Goal: Task Accomplishment & Management: Manage account settings

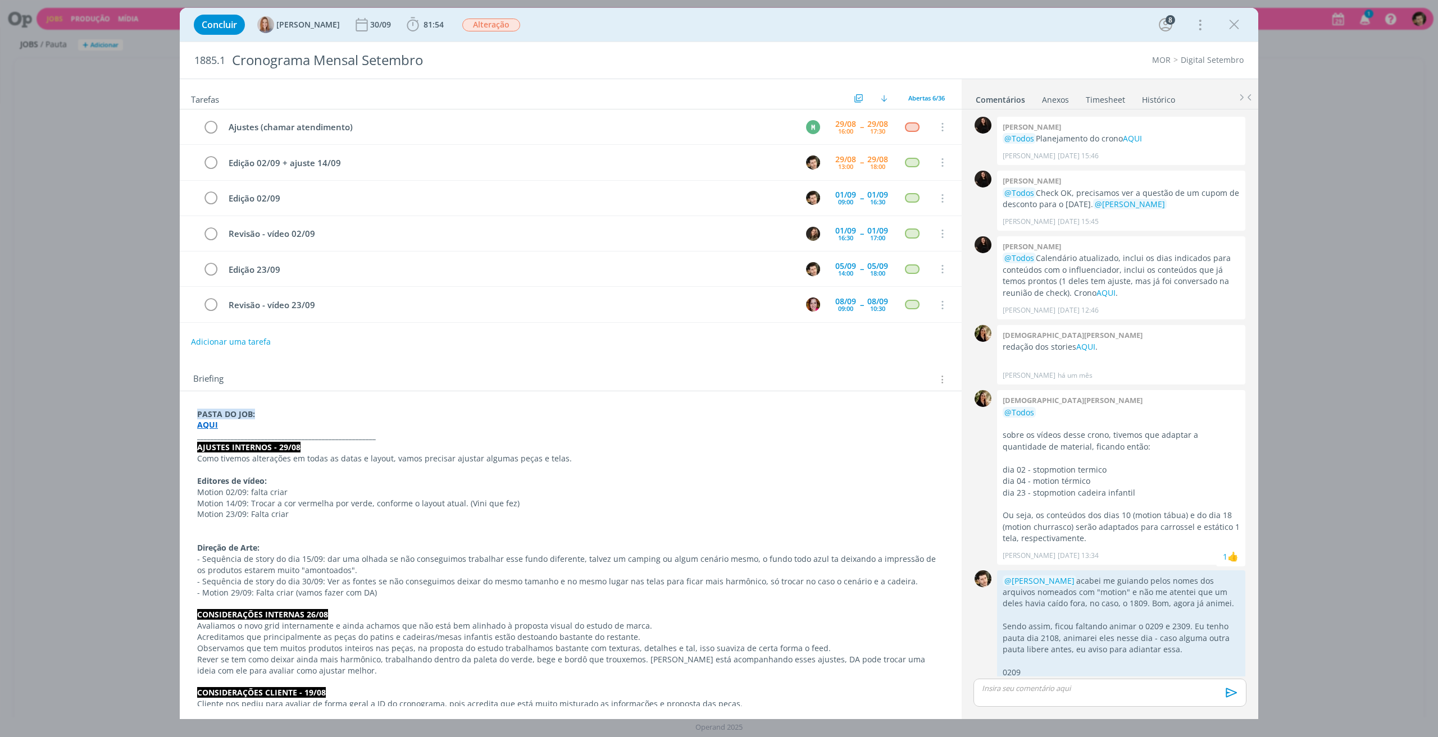
scroll to position [1629, 0]
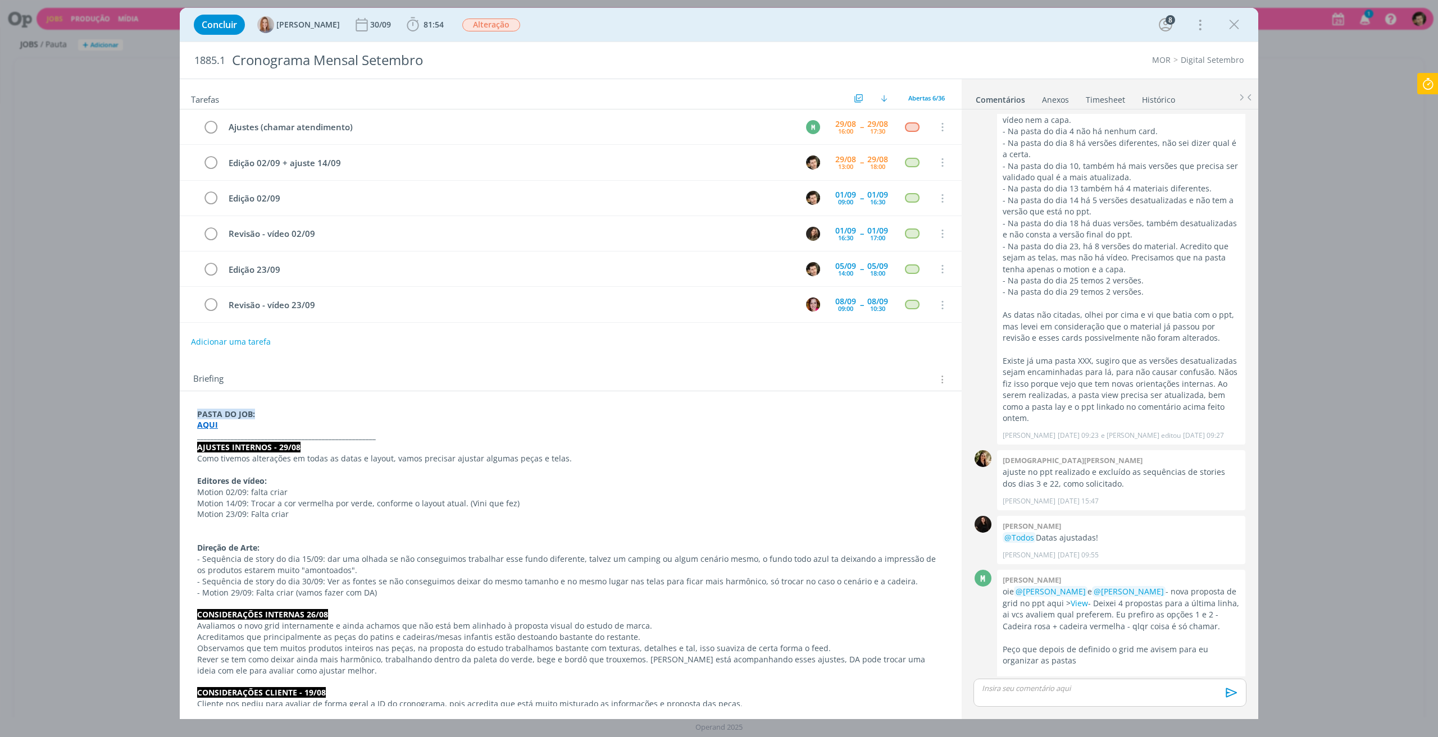
click at [1428, 84] on icon at bounding box center [1428, 84] width 20 height 22
click at [1418, 93] on span "Parar" at bounding box center [1414, 90] width 21 height 11
type input "03:03:00"
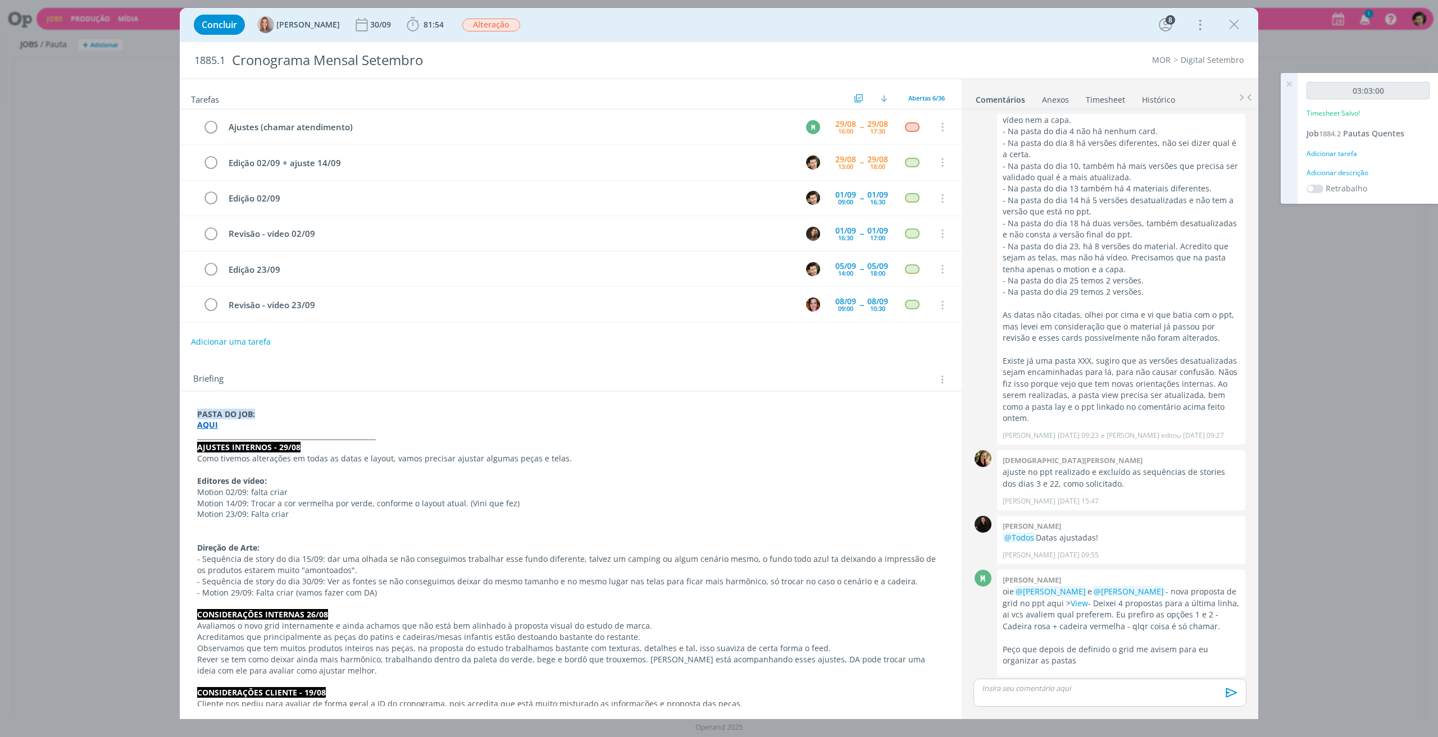
click at [1100, 104] on link "Timesheet" at bounding box center [1105, 97] width 40 height 16
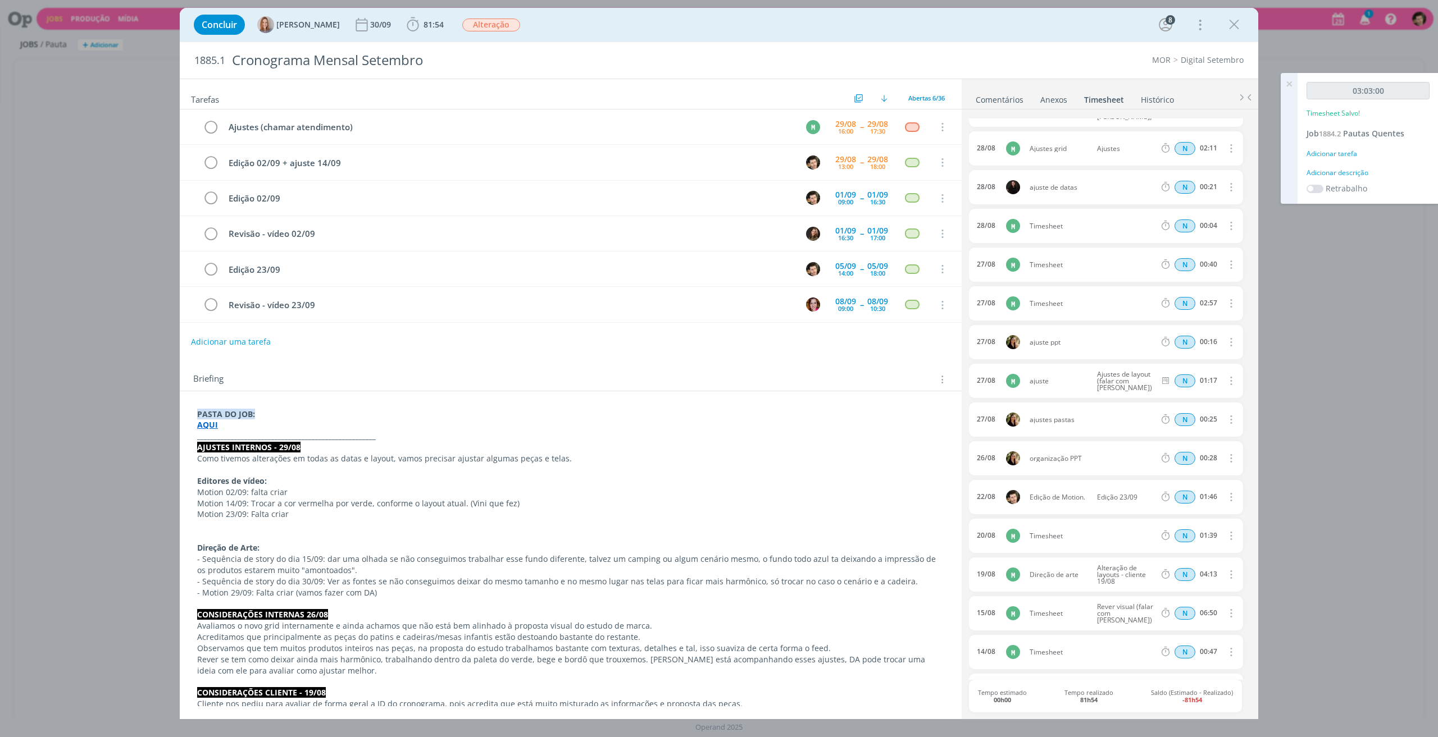
scroll to position [0, 0]
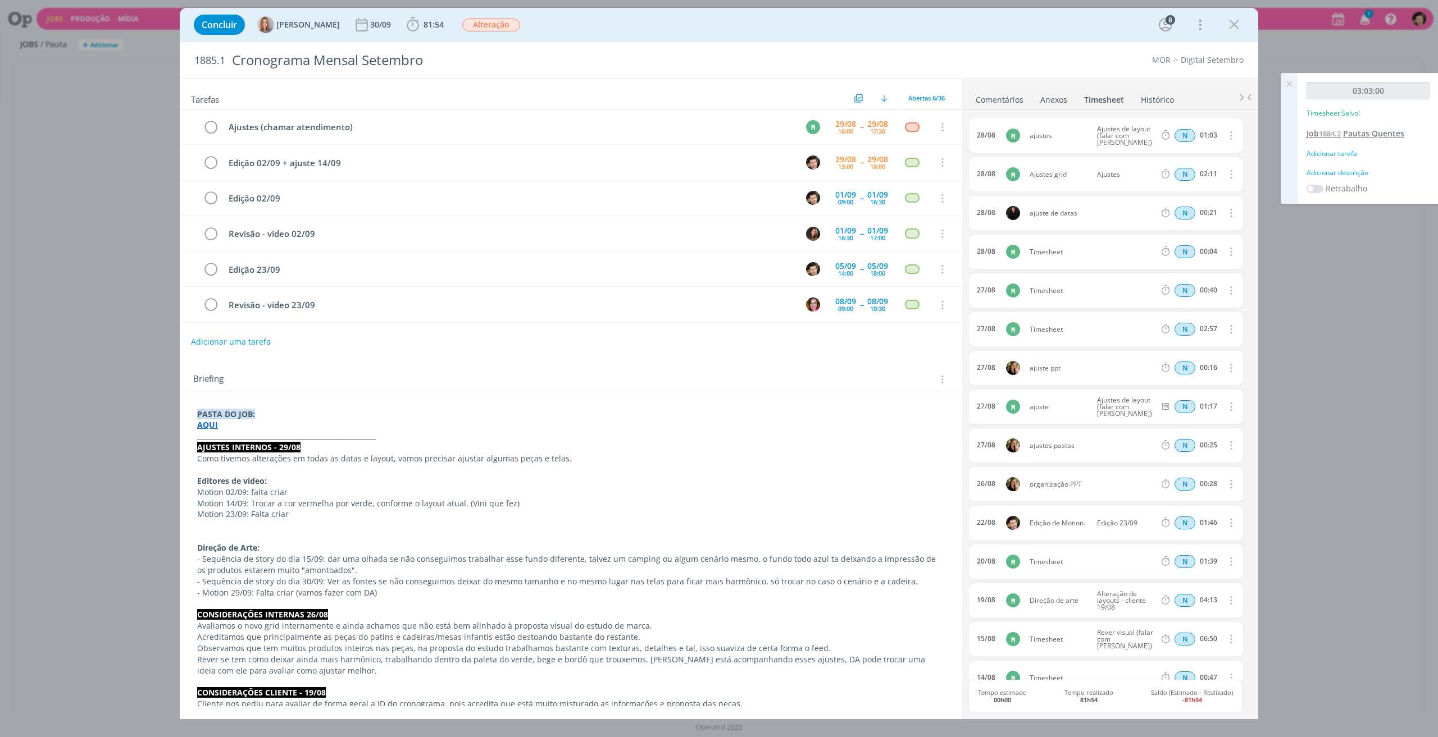
click at [1370, 132] on span "Pautas Quentes" at bounding box center [1373, 133] width 61 height 11
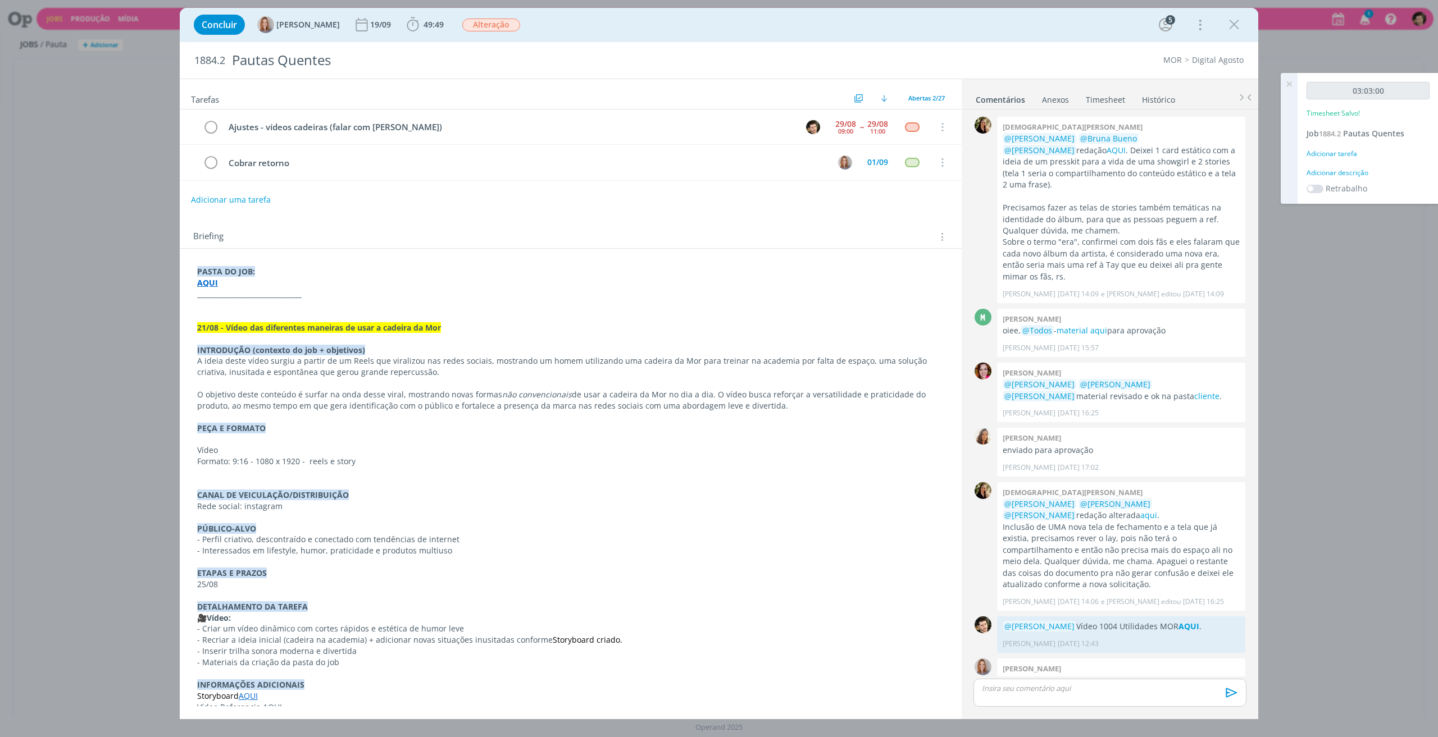
scroll to position [20, 0]
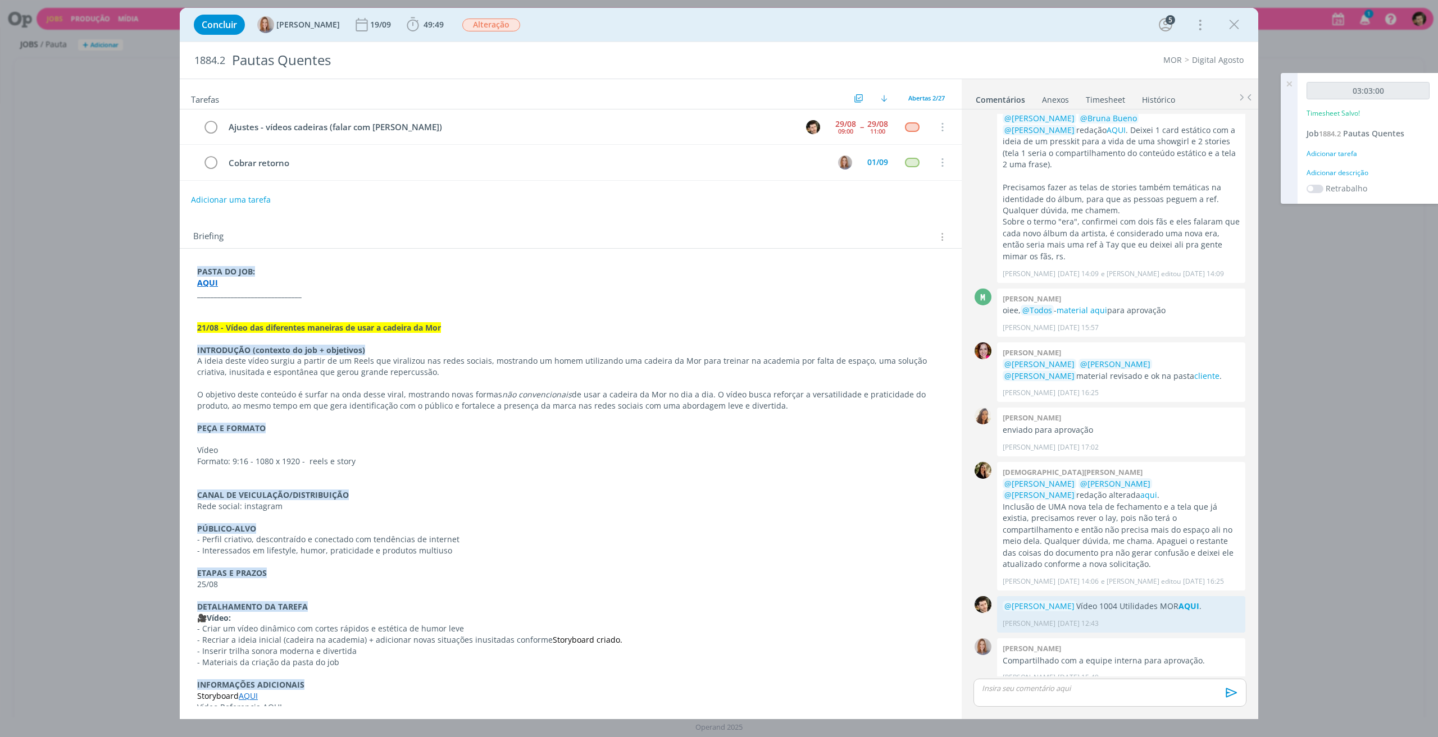
click at [1117, 96] on link "Timesheet" at bounding box center [1105, 97] width 40 height 16
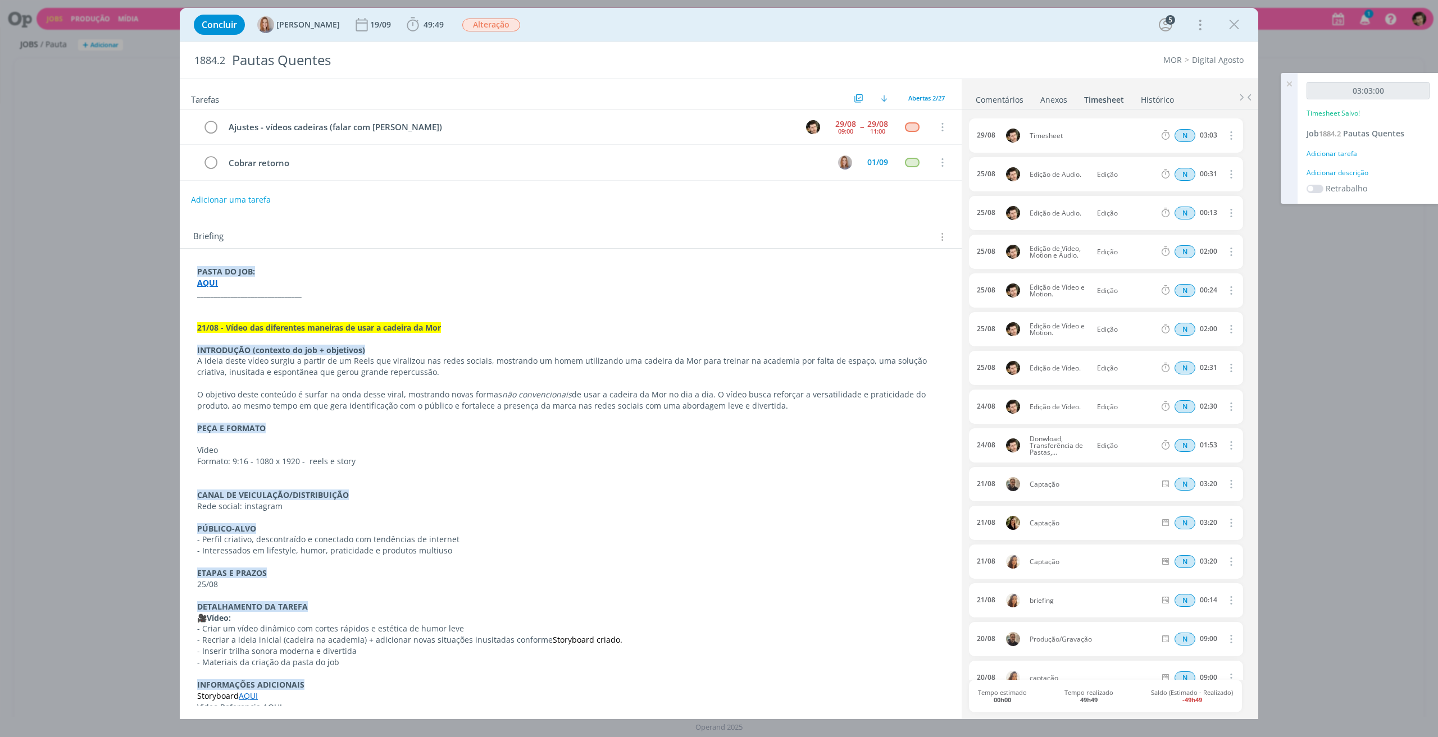
click at [1226, 134] on icon "dialog" at bounding box center [1230, 135] width 12 height 13
click at [1173, 170] on link "Editar" at bounding box center [1198, 173] width 89 height 18
click at [1073, 135] on div "Timesheet" at bounding box center [1060, 136] width 61 height 12
click at [1138, 138] on input "Selecione a tarefa" at bounding box center [1124, 136] width 65 height 12
click at [1136, 180] on div "Ajustes - vídeos cadeiras (falar com [PERSON_NAME]) - [PERSON_NAME]" at bounding box center [1133, 180] width 67 height 9
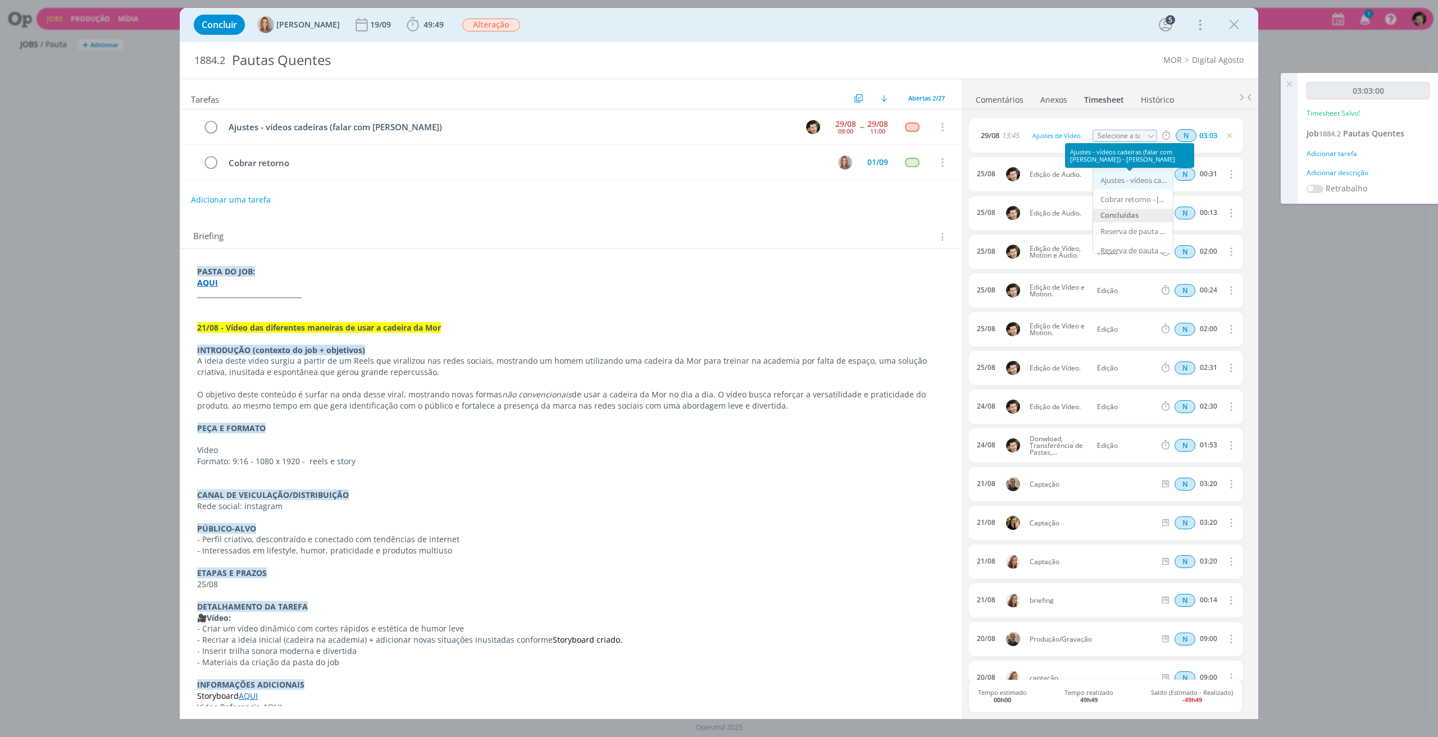
type input "Ajustes - vídeos cadeiras (falar com [PERSON_NAME])"
click at [1205, 132] on input "03:03" at bounding box center [1208, 136] width 24 height 12
type input "01:03"
click at [989, 96] on link "Comentários" at bounding box center [999, 97] width 49 height 16
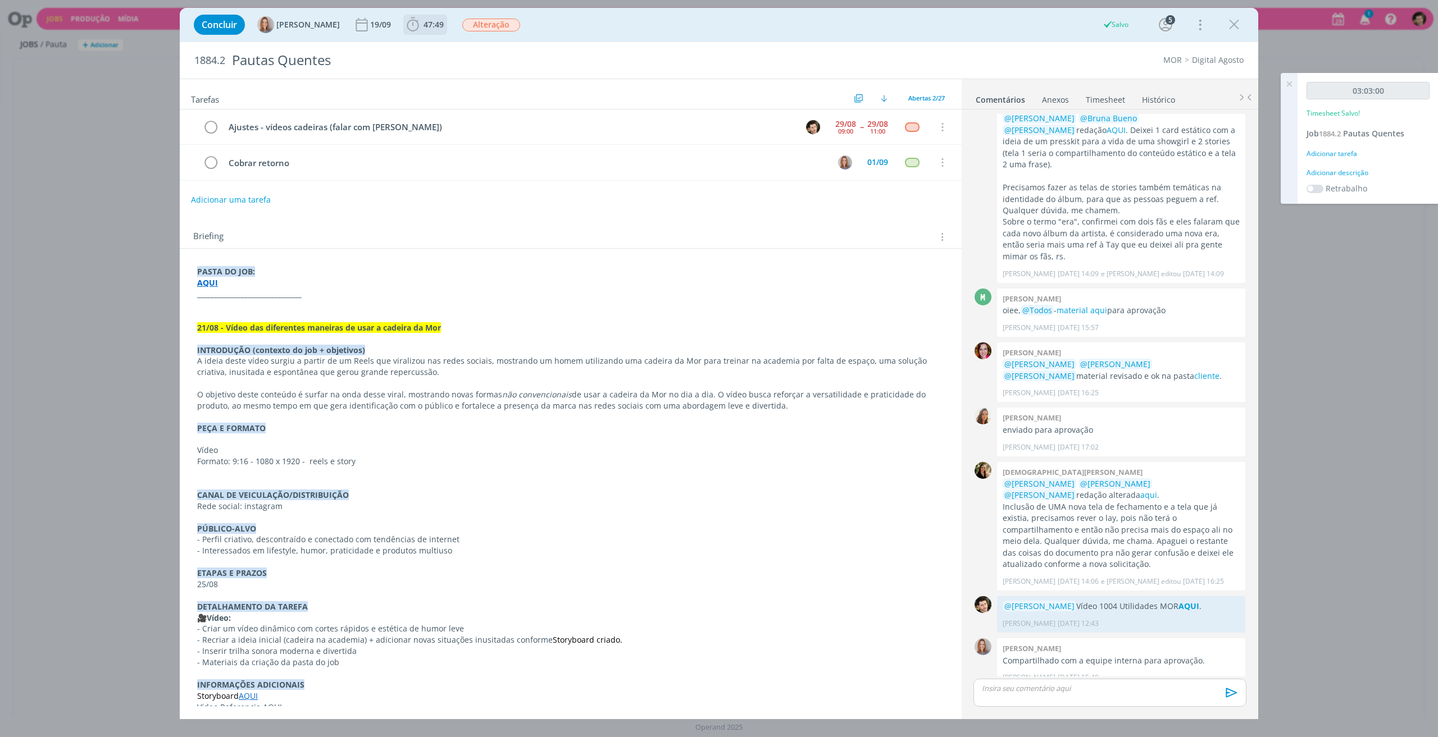
click at [431, 26] on span "47:49" at bounding box center [433, 24] width 20 height 11
click at [444, 53] on span "Iniciar" at bounding box center [451, 49] width 24 height 8
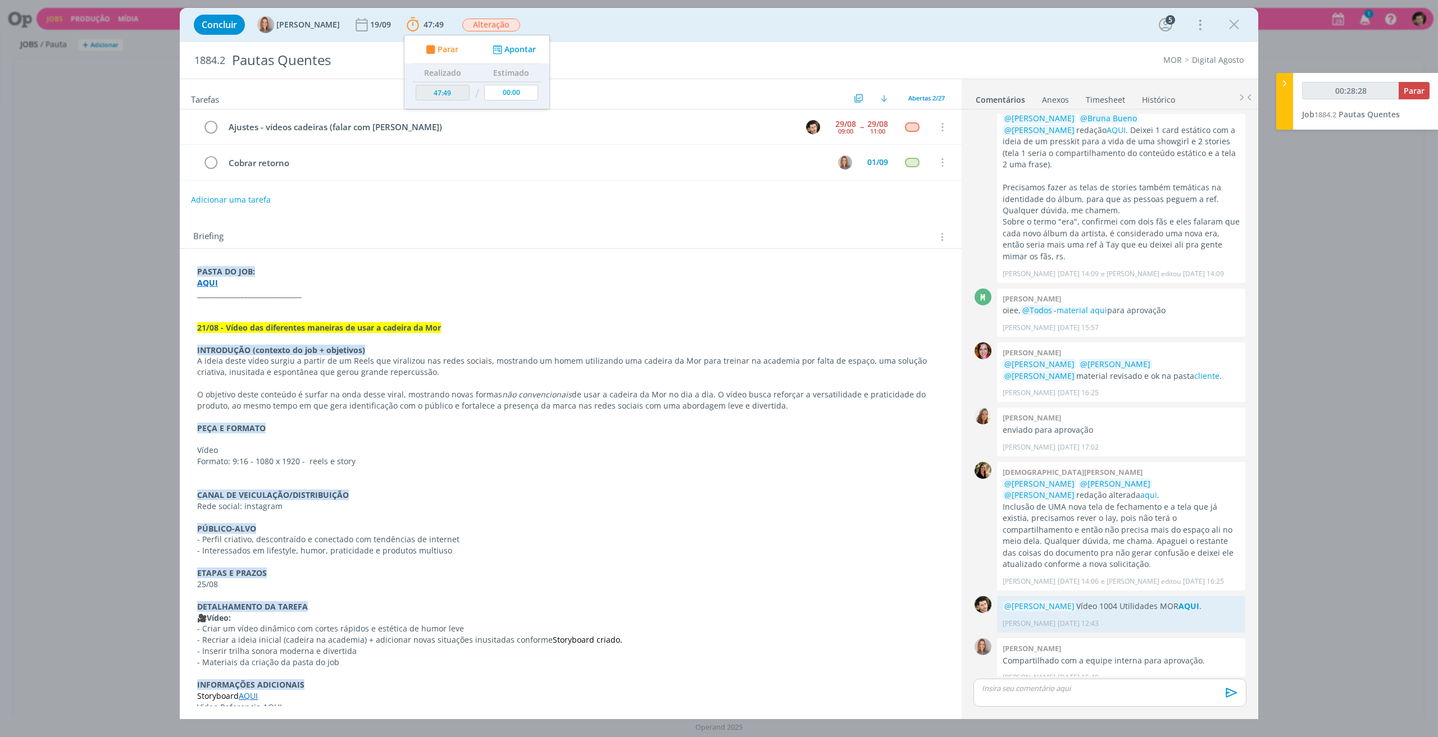
click at [1107, 685] on p "dialog" at bounding box center [1109, 689] width 255 height 10
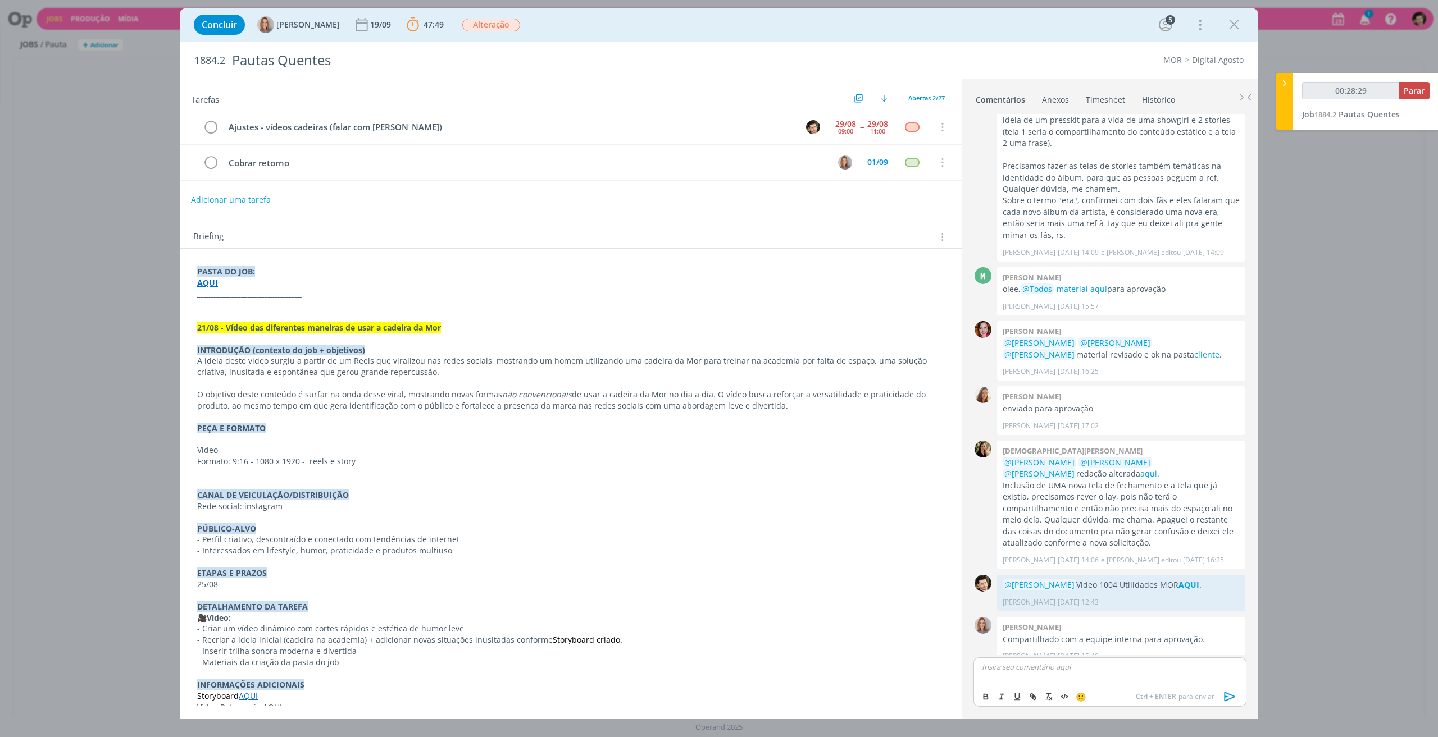
type input "00:28:30"
click at [1051, 684] on span "[PERSON_NAME]" at bounding box center [1043, 683] width 70 height 12
click at [1070, 675] on div "﻿ @ [PERSON_NAME] ﻿" at bounding box center [1109, 672] width 273 height 28
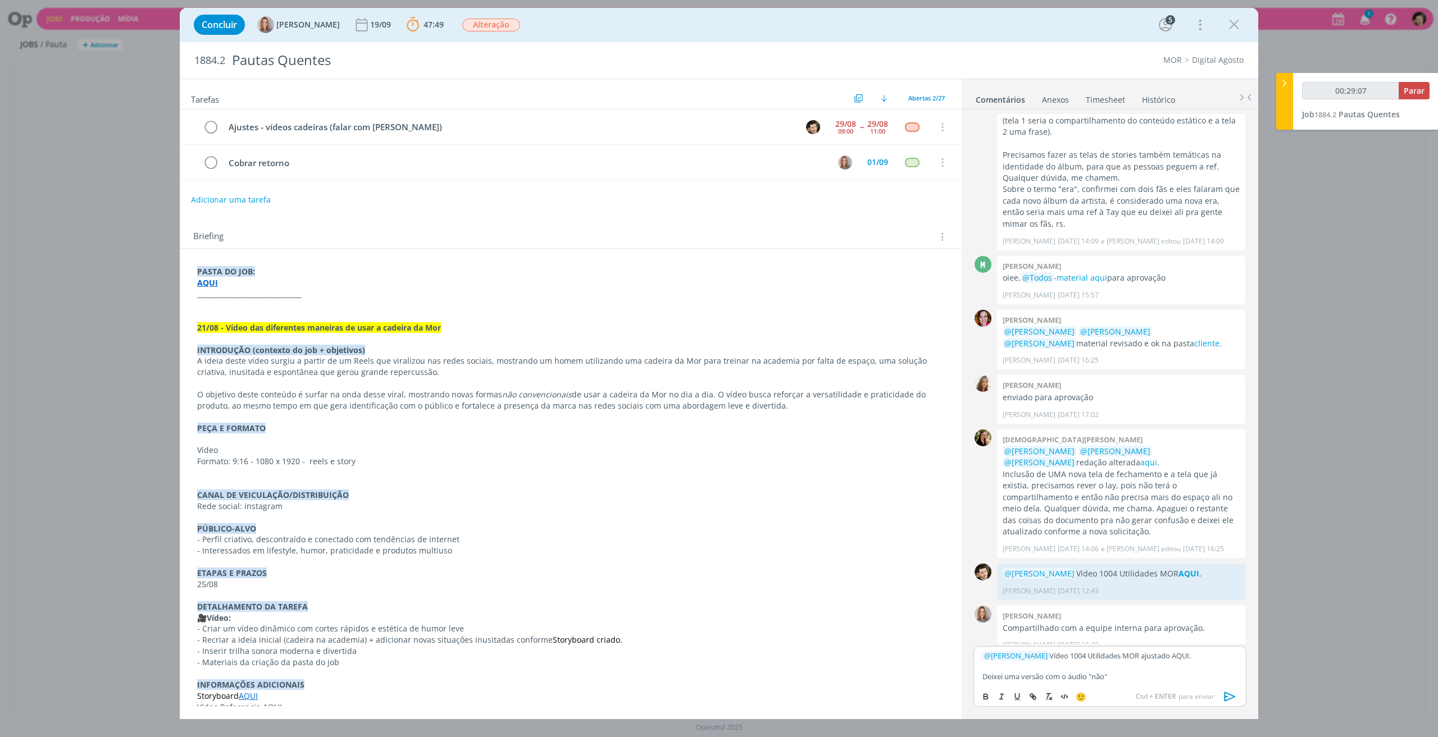
click at [1123, 678] on p "Deixei uma versão com o áudio "não"" at bounding box center [1109, 677] width 255 height 10
click at [1063, 677] on p "Deixei uma versão com o áudio "não" e o "ok"" at bounding box center [1109, 677] width 255 height 10
drag, startPoint x: 1024, startPoint y: 677, endPoint x: 1136, endPoint y: 675, distance: 111.2
click at [1136, 675] on p "(são memes, o "não" vem do professor" at bounding box center [1109, 677] width 255 height 10
click at [1037, 679] on p "Não:" at bounding box center [1109, 680] width 255 height 10
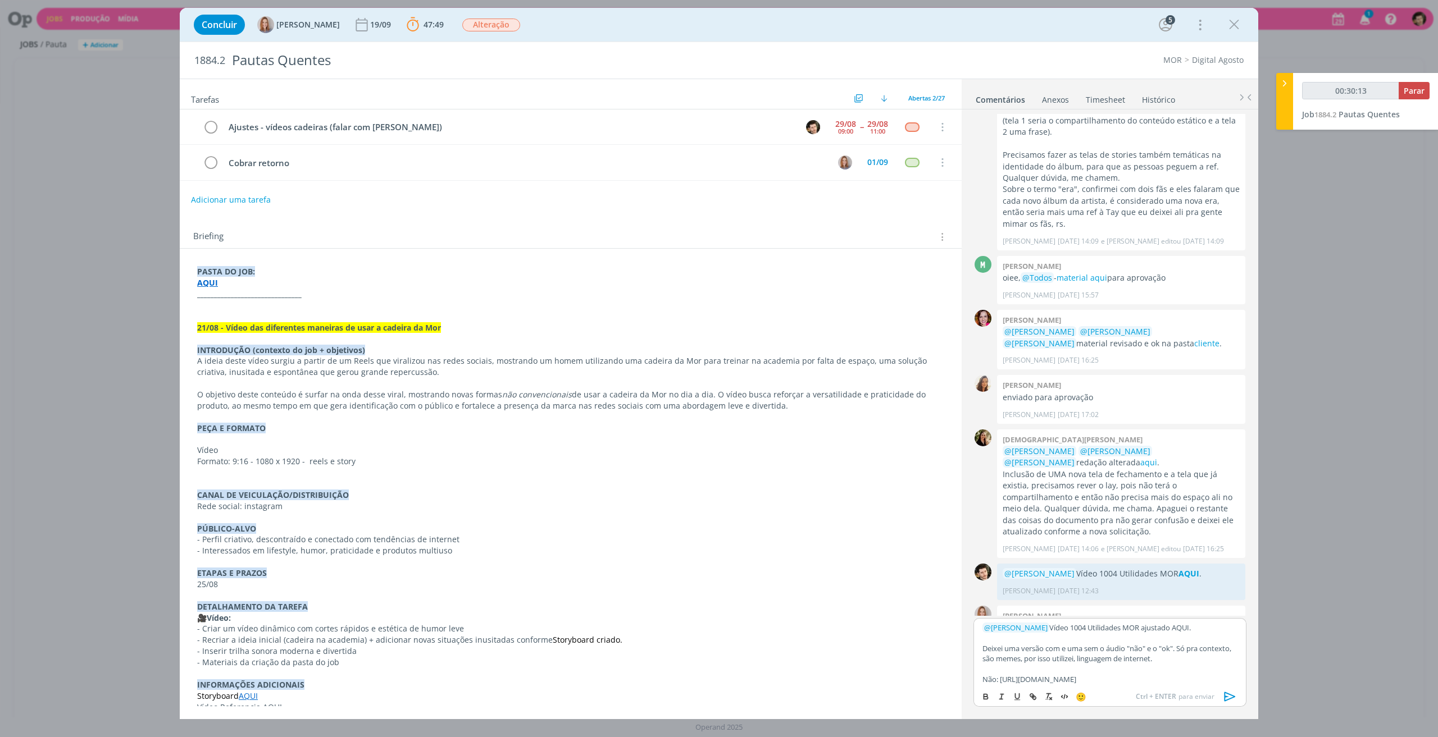
click at [996, 681] on p "Não: [URL][DOMAIN_NAME]" at bounding box center [1109, 680] width 255 height 10
click at [1018, 677] on p ""ok"" at bounding box center [1109, 681] width 255 height 10
click at [1185, 631] on p "﻿ @ [PERSON_NAME] ﻿ Vídeo 1004 Utilidades MOR ajustado AQUI." at bounding box center [1109, 628] width 255 height 10
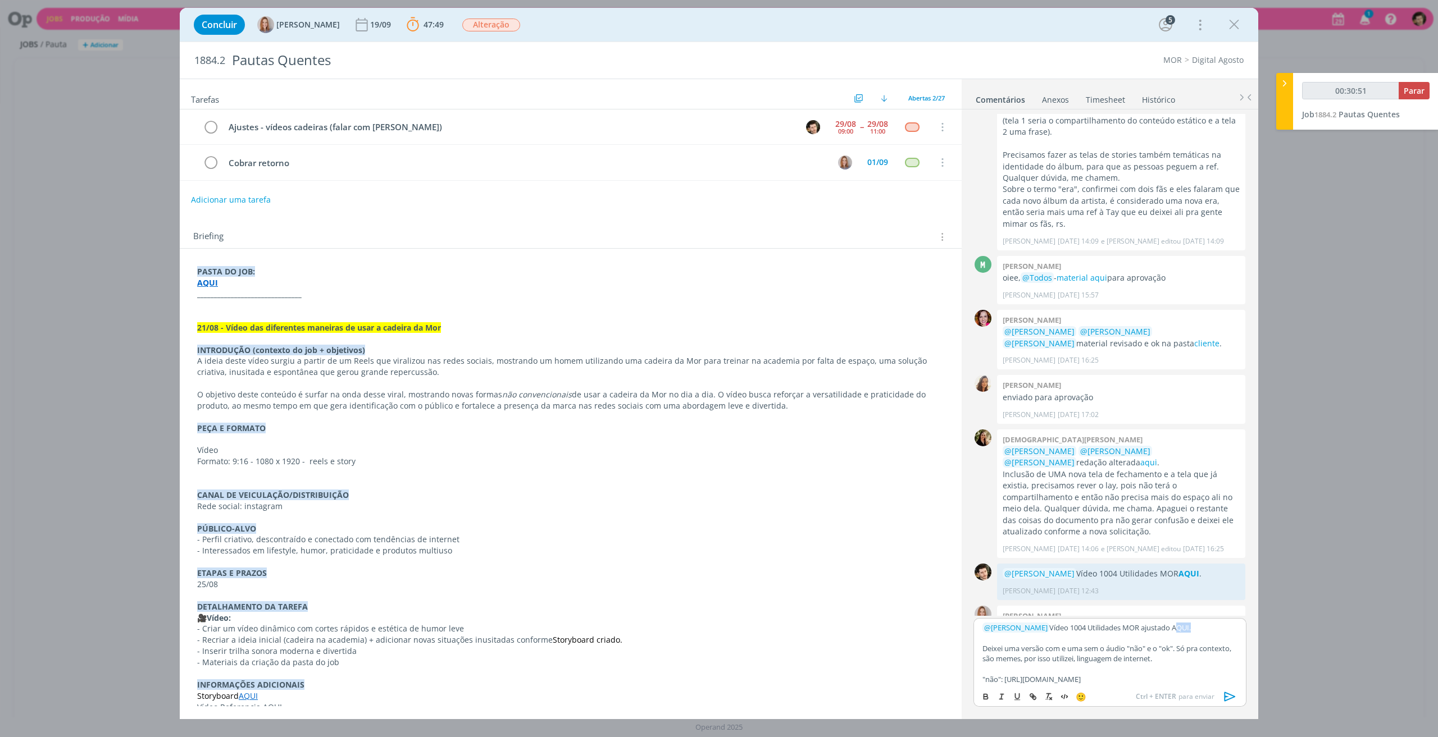
click at [1185, 631] on p "﻿ @ [PERSON_NAME] ﻿ Vídeo 1004 Utilidades MOR ajustado AQUI." at bounding box center [1109, 628] width 255 height 10
click at [986, 699] on icon "dialog" at bounding box center [985, 698] width 4 height 2
type input "00:31:33"
click at [1031, 694] on icon "dialog" at bounding box center [1031, 695] width 3 height 3
paste input "[URL][DOMAIN_NAME]"
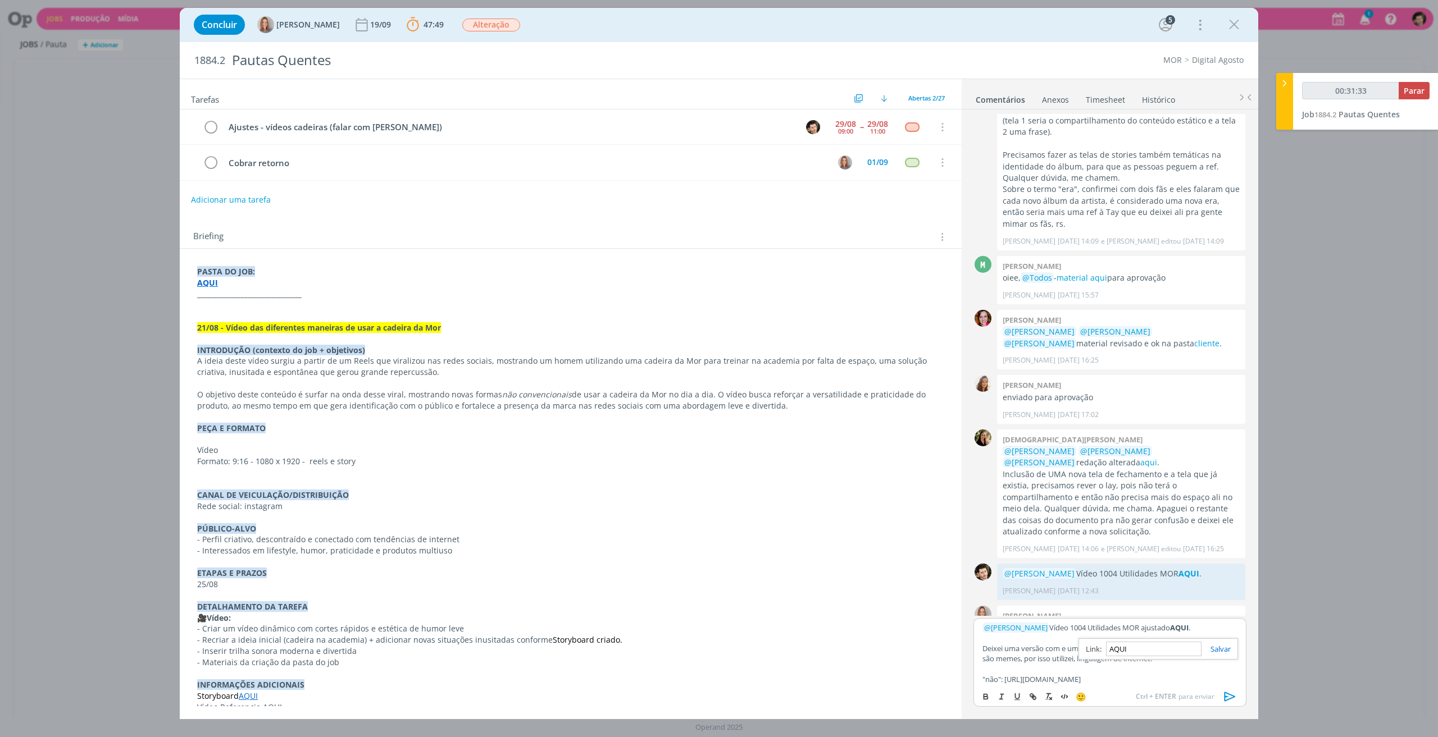
type input "[URL][DOMAIN_NAME]"
type input "00:31:34"
type input "[URL][DOMAIN_NAME]"
click at [1212, 652] on link "dialog" at bounding box center [1215, 649] width 29 height 10
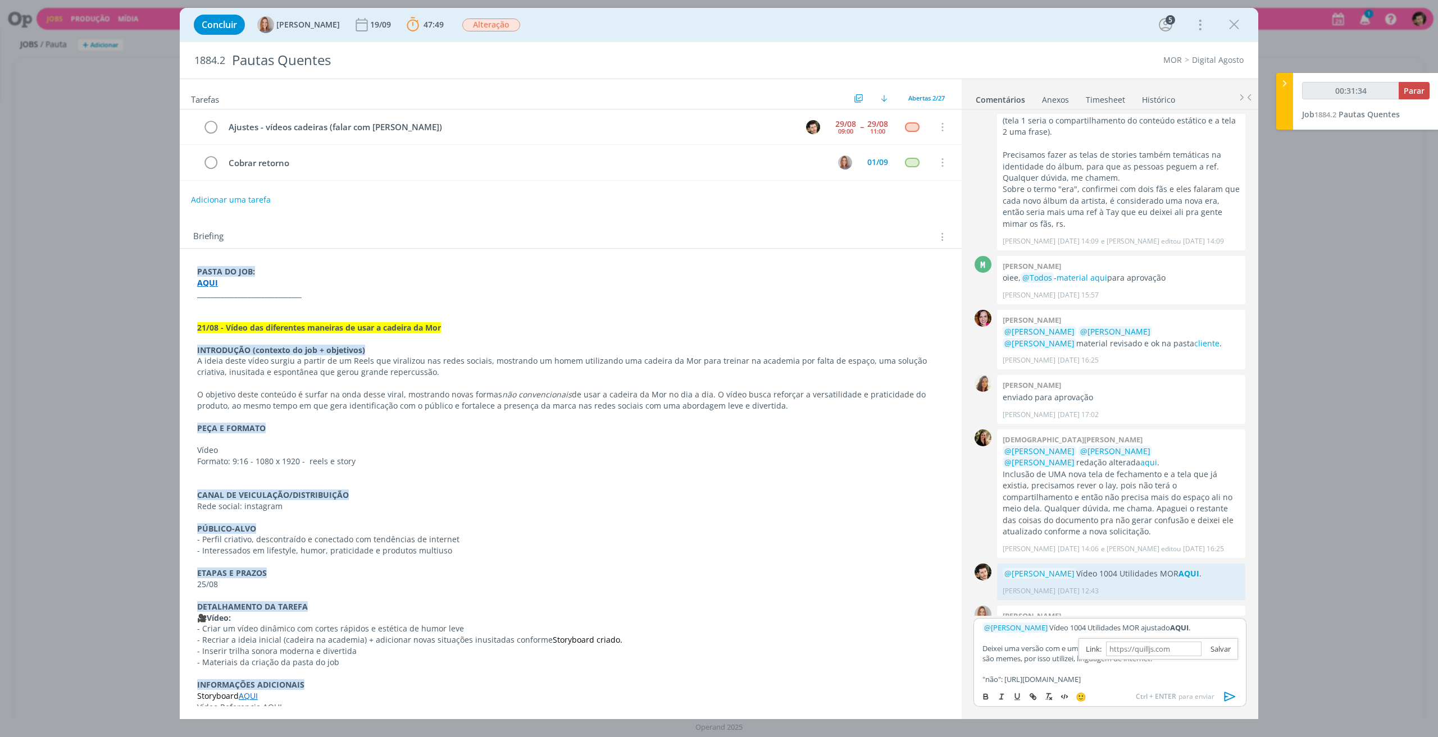
scroll to position [0, 0]
click at [1208, 632] on p "﻿ @ [PERSON_NAME] ﻿ Vídeo 1004 Utilidades MOR ajustado AQUI ." at bounding box center [1109, 628] width 255 height 10
click at [1230, 696] on icon "dialog" at bounding box center [1230, 697] width 17 height 17
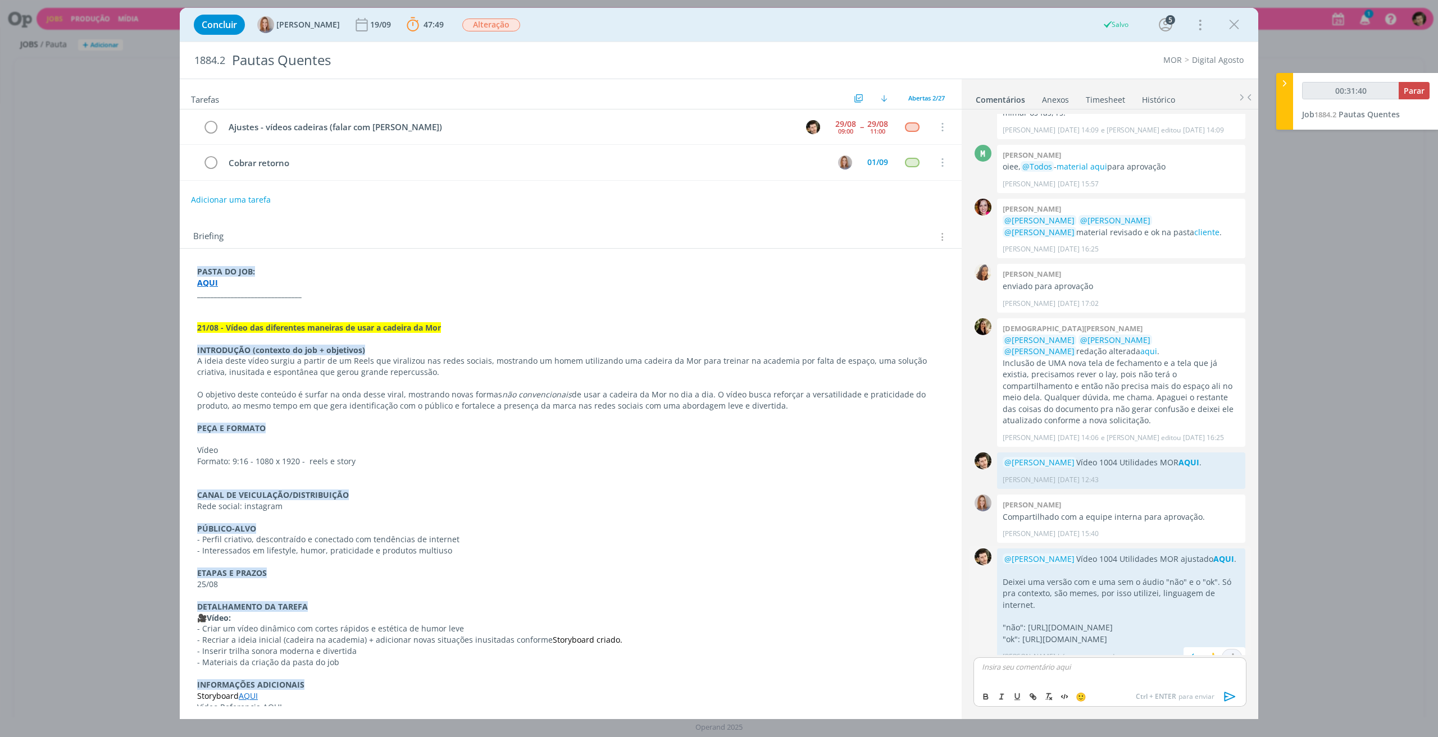
click at [1232, 653] on icon "dialog" at bounding box center [1232, 658] width 12 height 11
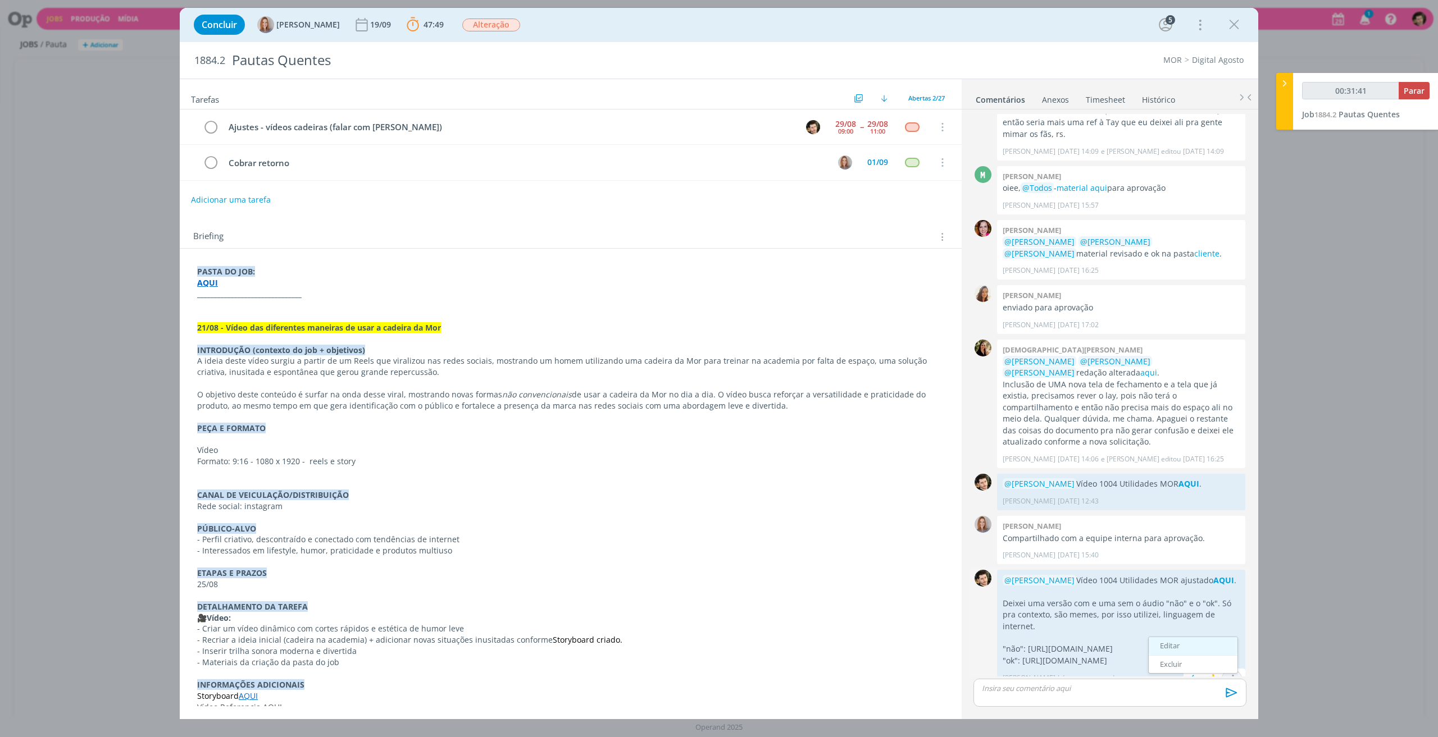
click at [1190, 637] on link "Editar" at bounding box center [1193, 646] width 89 height 18
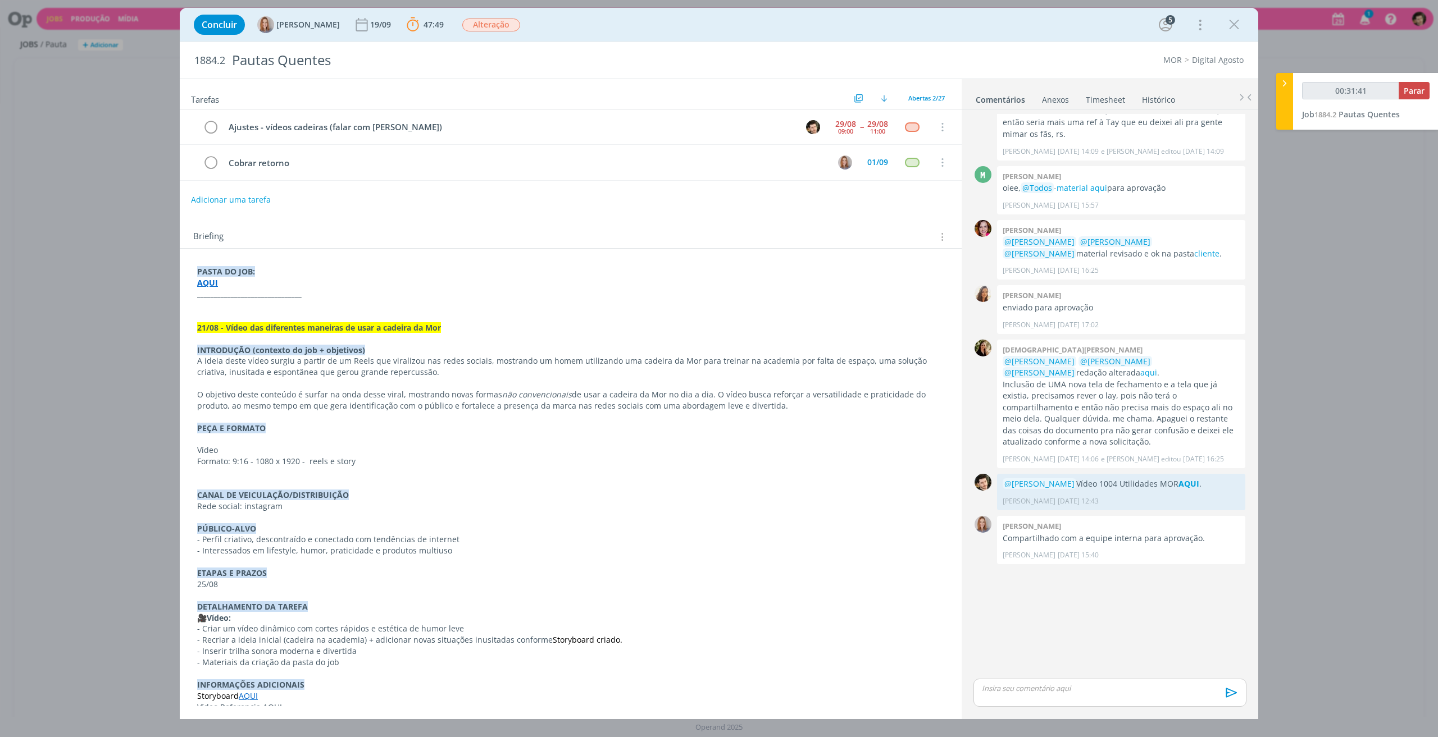
scroll to position [107, 0]
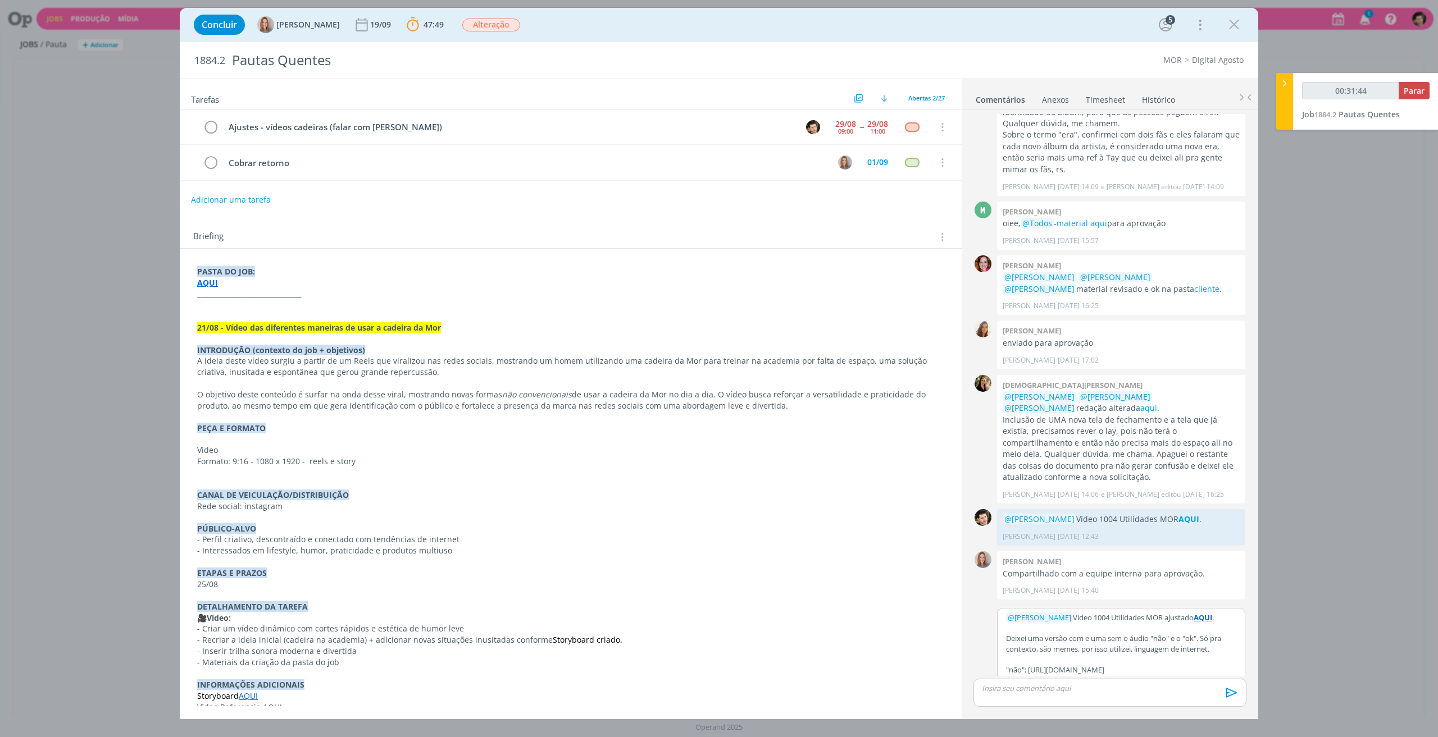
drag, startPoint x: 1204, startPoint y: 657, endPoint x: 1028, endPoint y: 658, distance: 175.8
click at [1028, 665] on p ""não": [URL][DOMAIN_NAME]" at bounding box center [1121, 670] width 230 height 10
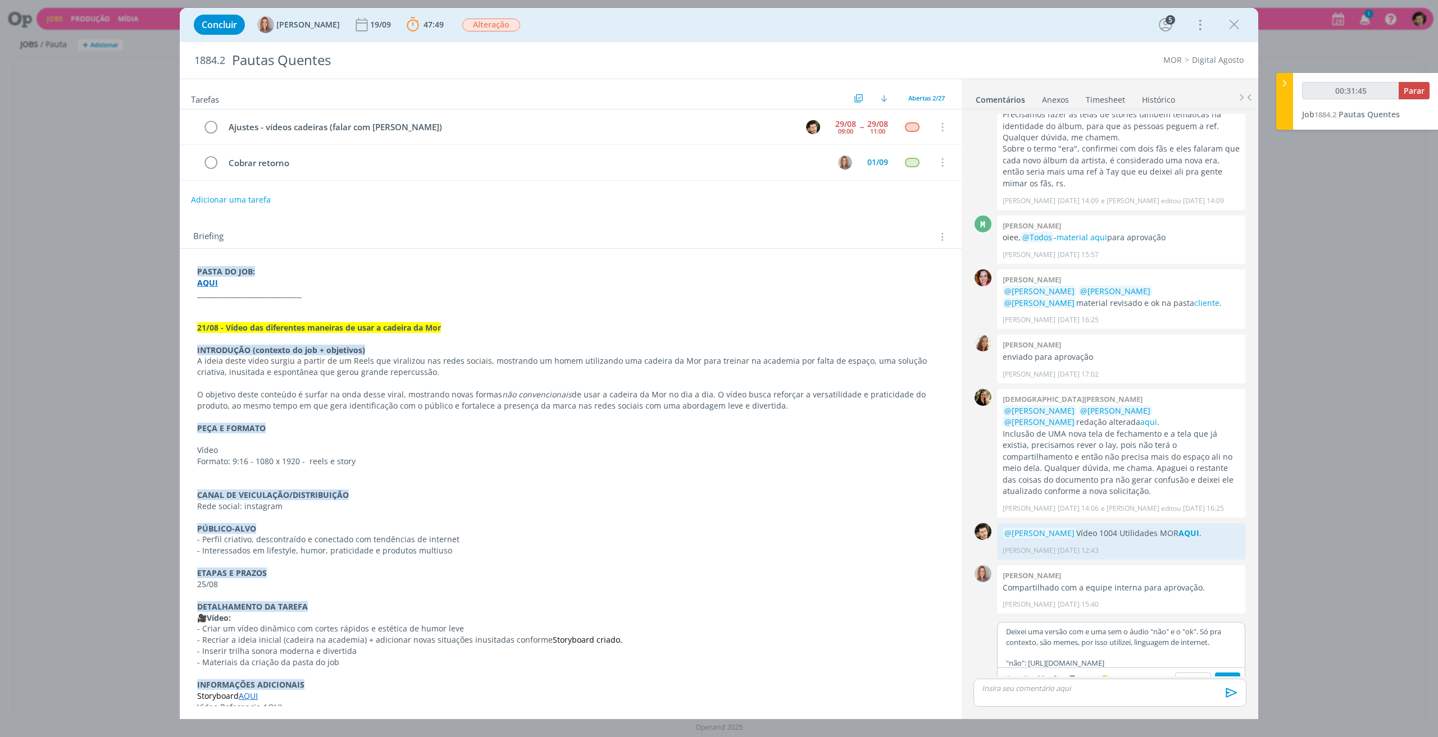
scroll to position [35, 0]
type input "00:31:46"
click at [1058, 679] on icon "dialog" at bounding box center [1057, 680] width 3 height 3
type input "[URL][DOMAIN_NAME]"
type input "00:31:50"
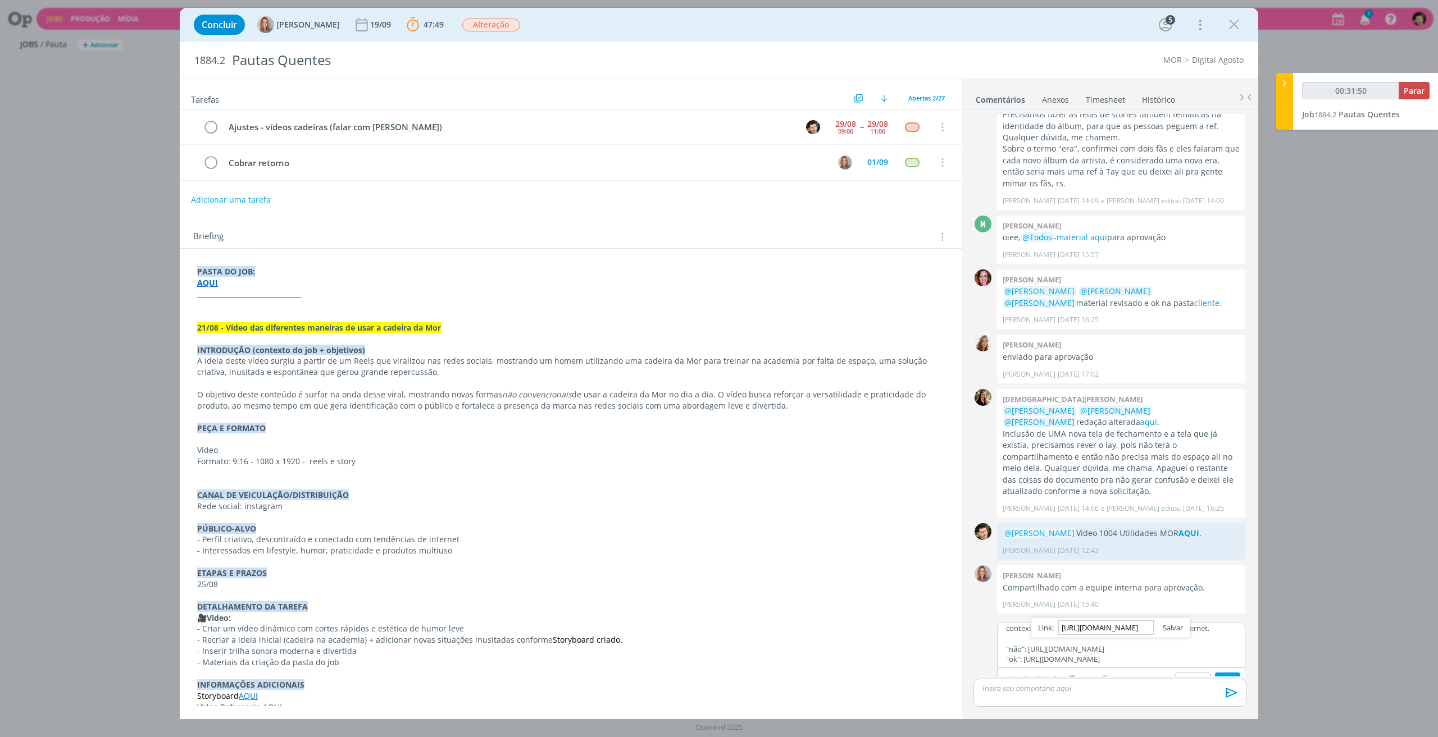
click at [1172, 623] on link "dialog" at bounding box center [1168, 628] width 29 height 10
drag, startPoint x: 1191, startPoint y: 649, endPoint x: 1024, endPoint y: 652, distance: 166.3
click at [1024, 652] on div "﻿ @ [PERSON_NAME] ﻿ Vídeo 1004 Utilidades MOR ajustado AQUI . Deixei uma versão…" at bounding box center [1121, 645] width 247 height 45
type input "00:31:53"
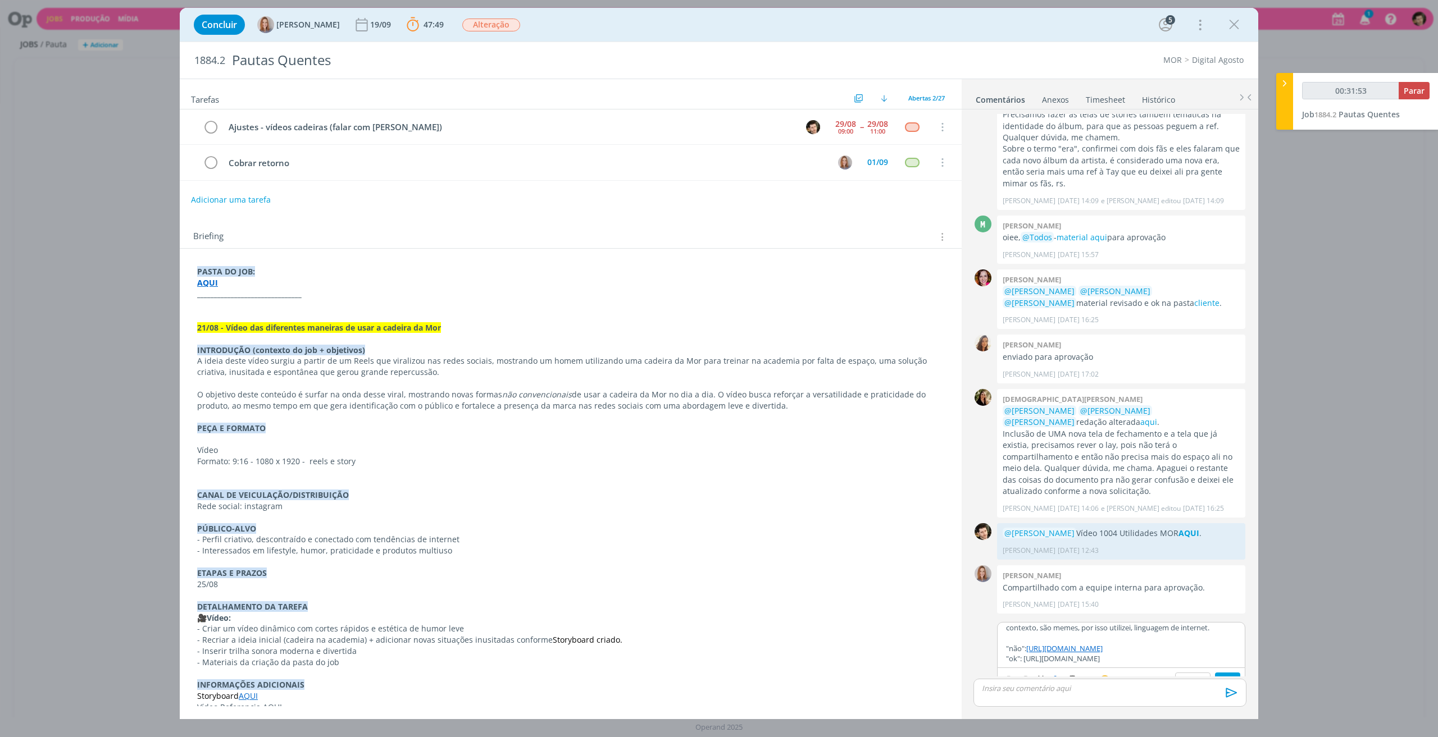
click at [1054, 677] on icon "dialog" at bounding box center [1055, 678] width 3 height 3
type input "[URL][DOMAIN_NAME]"
click at [1174, 627] on div "[URL][DOMAIN_NAME]" at bounding box center [1106, 637] width 160 height 21
click at [1169, 633] on link "dialog" at bounding box center [1163, 638] width 29 height 10
click at [1203, 654] on p ""ok": [URL][DOMAIN_NAME]" at bounding box center [1121, 659] width 230 height 10
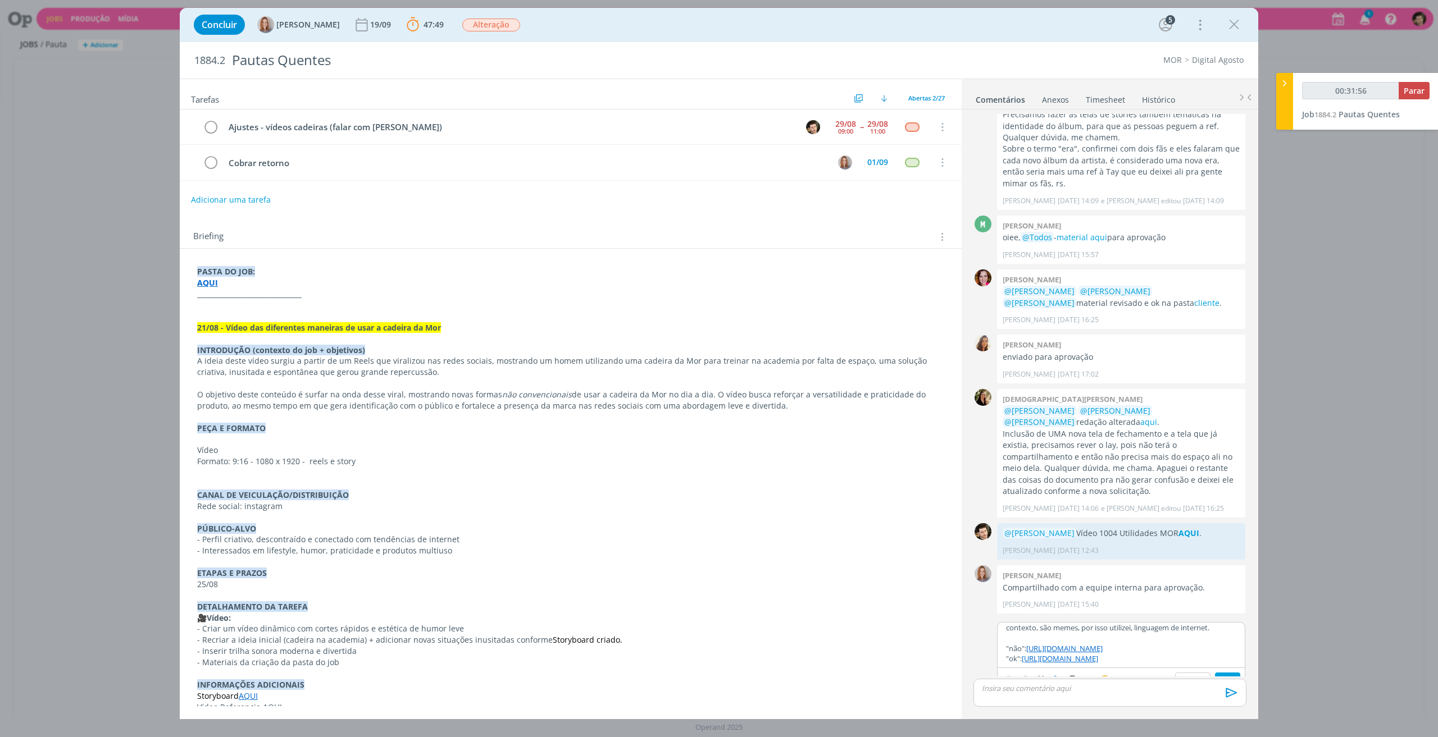
click at [1226, 673] on button "Salvar" at bounding box center [1227, 679] width 25 height 13
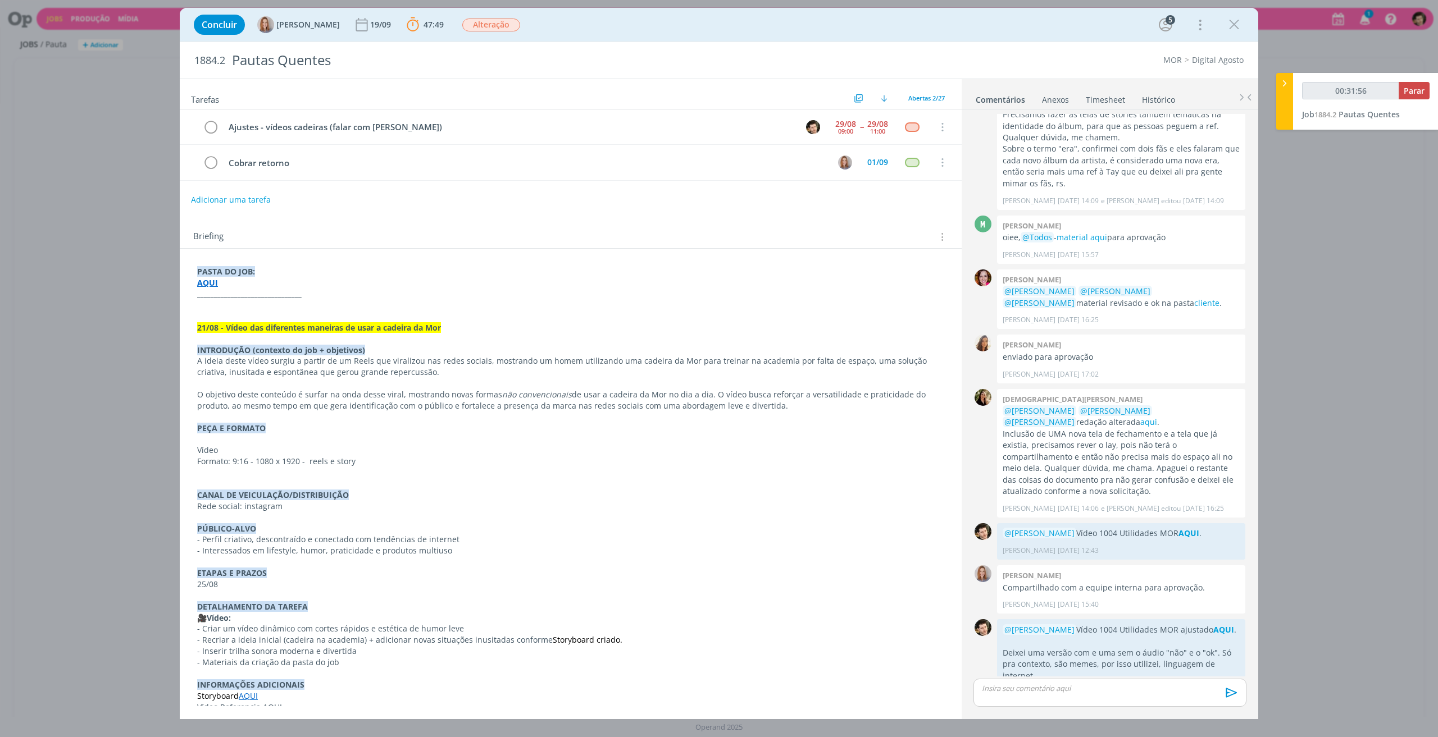
click at [1230, 663] on p "Deixei uma versão com e uma sem o áudio "não" e o "ok". Só pra contexto, são me…" at bounding box center [1121, 665] width 237 height 34
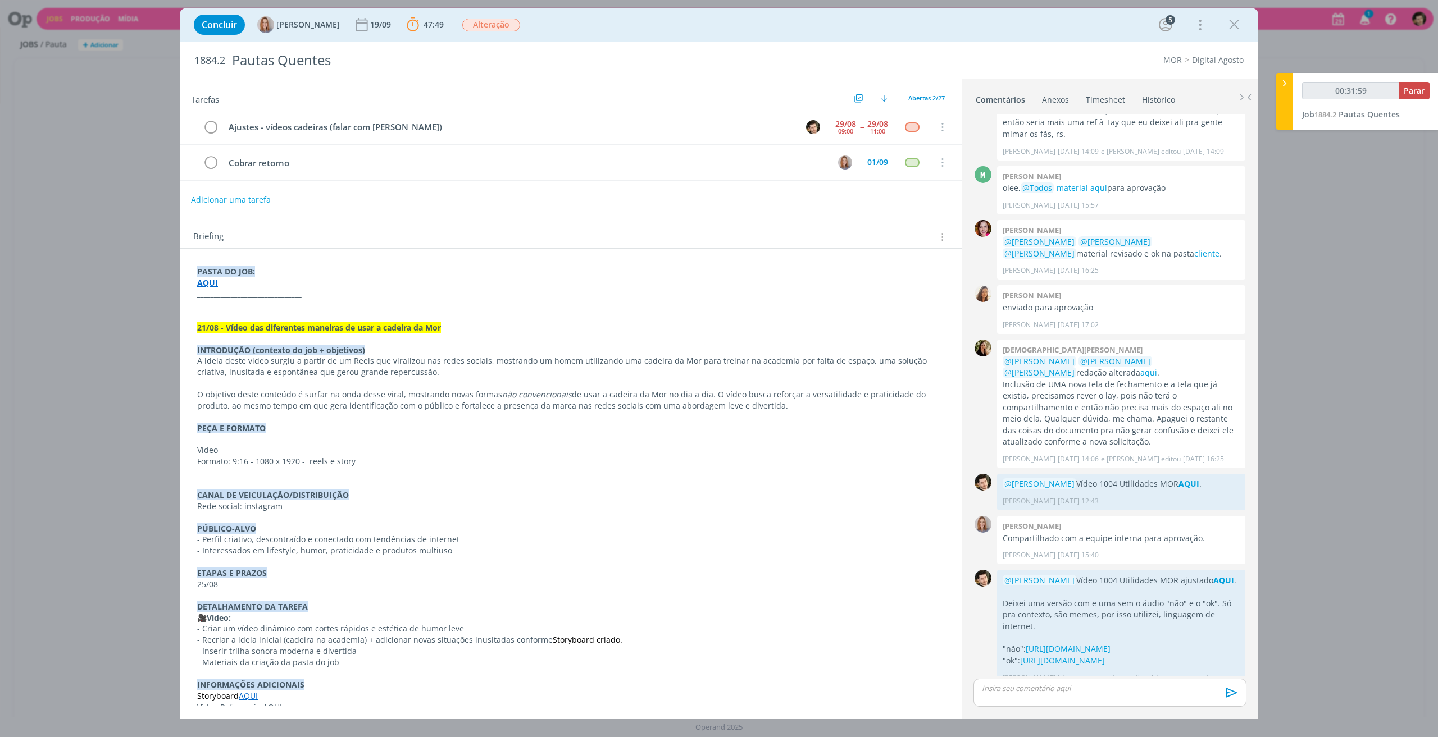
click at [898, 608] on p "DETALHAMENTO DA TAREFA" at bounding box center [570, 607] width 747 height 11
click at [1133, 608] on p "Deixei uma versão com e uma sem o áudio "não" e o "ok". Só pra contexto, são me…" at bounding box center [1121, 615] width 237 height 34
click at [1413, 90] on span "Parar" at bounding box center [1414, 90] width 21 height 11
type input "00:33:00"
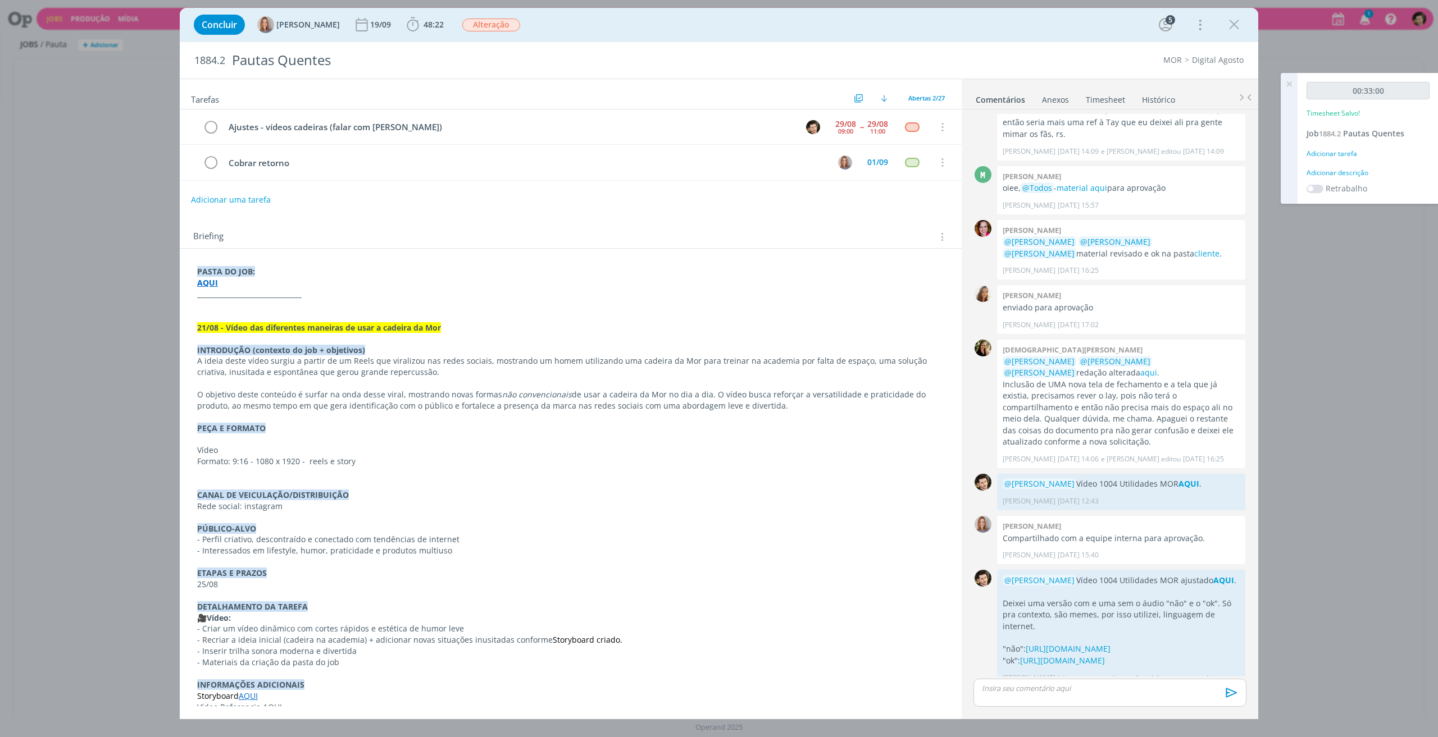
click at [1347, 153] on div "Adicionar tarefa" at bounding box center [1367, 154] width 123 height 10
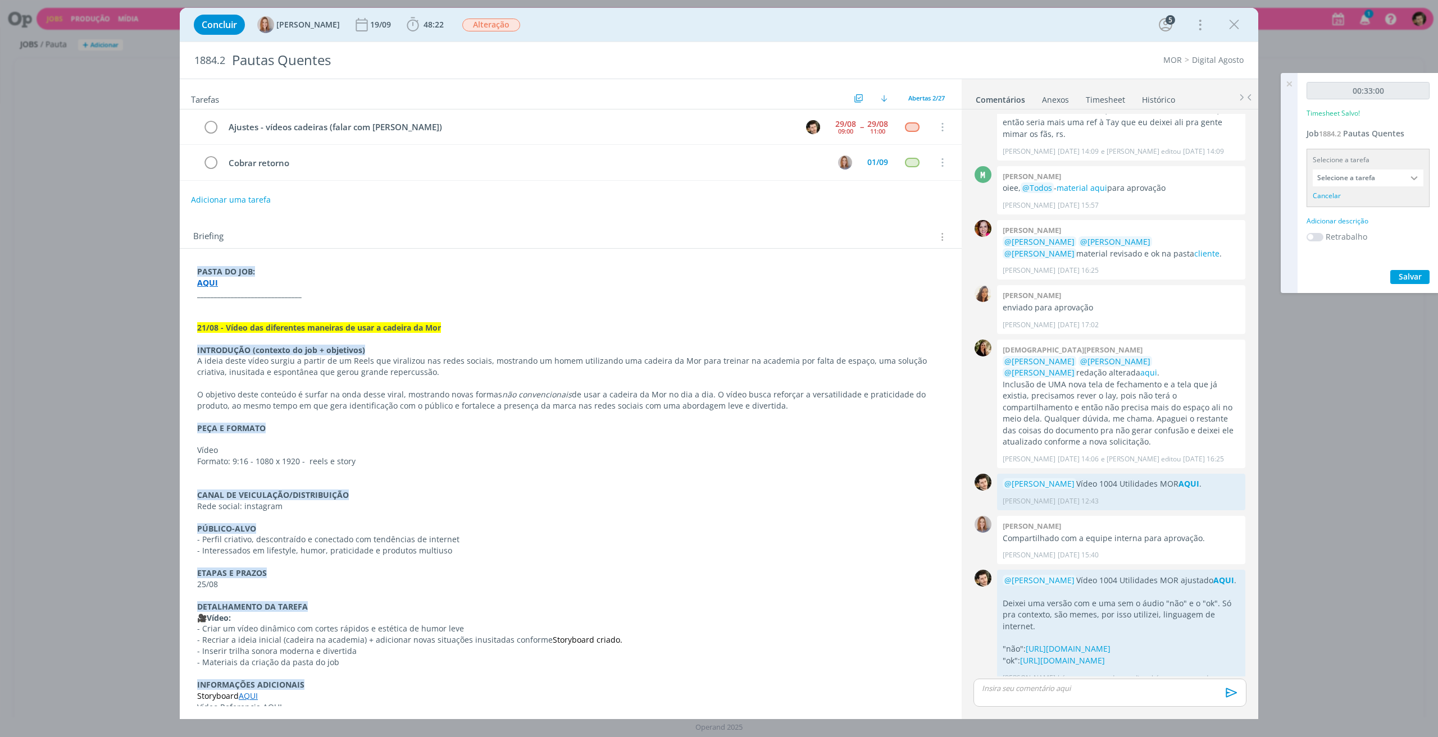
click at [1382, 183] on input "Selecione a tarefa" at bounding box center [1368, 178] width 111 height 17
click at [1377, 241] on div "Ajustes - vídeos cadeiras (falar com [PERSON_NAME]) - [PERSON_NAME]" at bounding box center [1368, 240] width 97 height 9
type input "Ajustes - vídeos cadeiras (falar com [PERSON_NAME])"
click at [1354, 203] on div "Adicionar descrição" at bounding box center [1367, 207] width 123 height 10
click at [1356, 216] on textarea at bounding box center [1367, 224] width 117 height 40
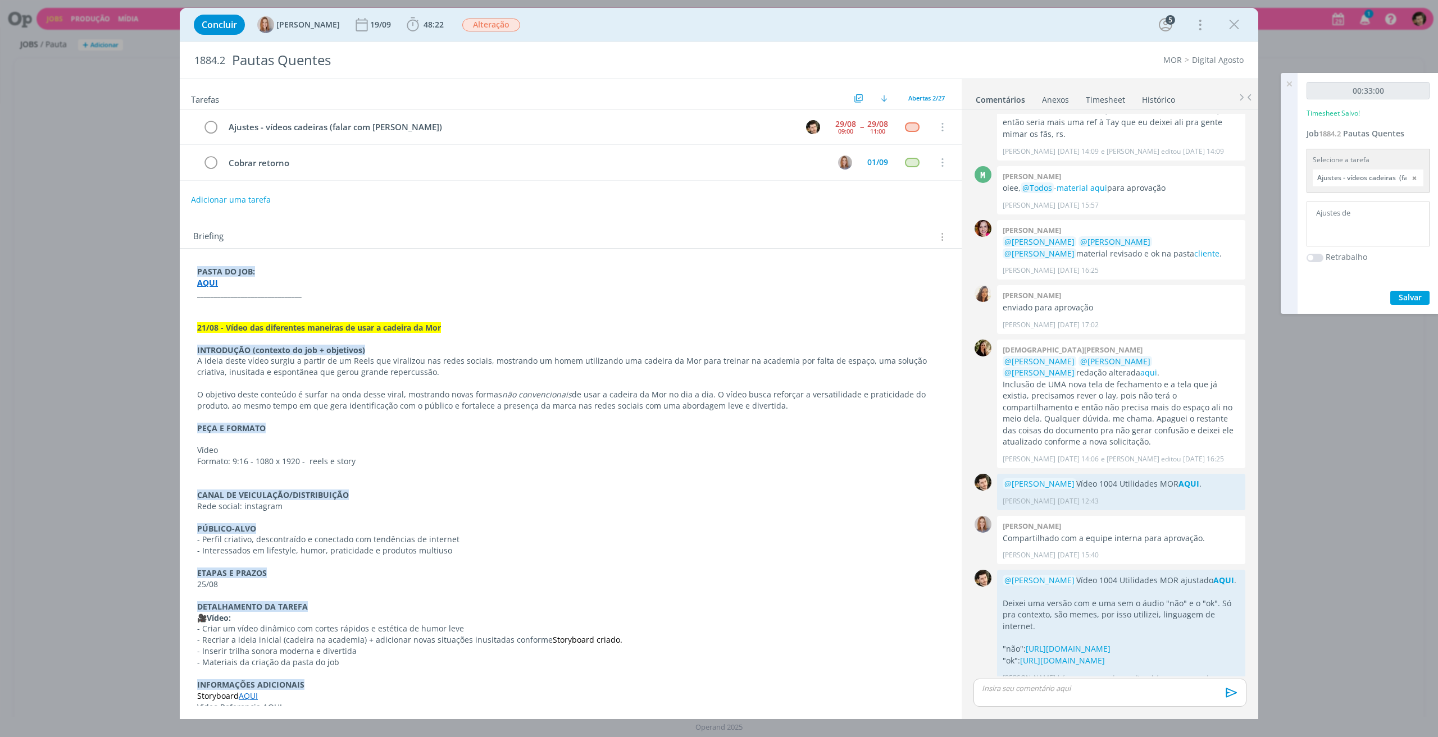
drag, startPoint x: 1100, startPoint y: 94, endPoint x: 1114, endPoint y: 107, distance: 19.5
click at [1100, 94] on link "Timesheet" at bounding box center [1105, 97] width 40 height 16
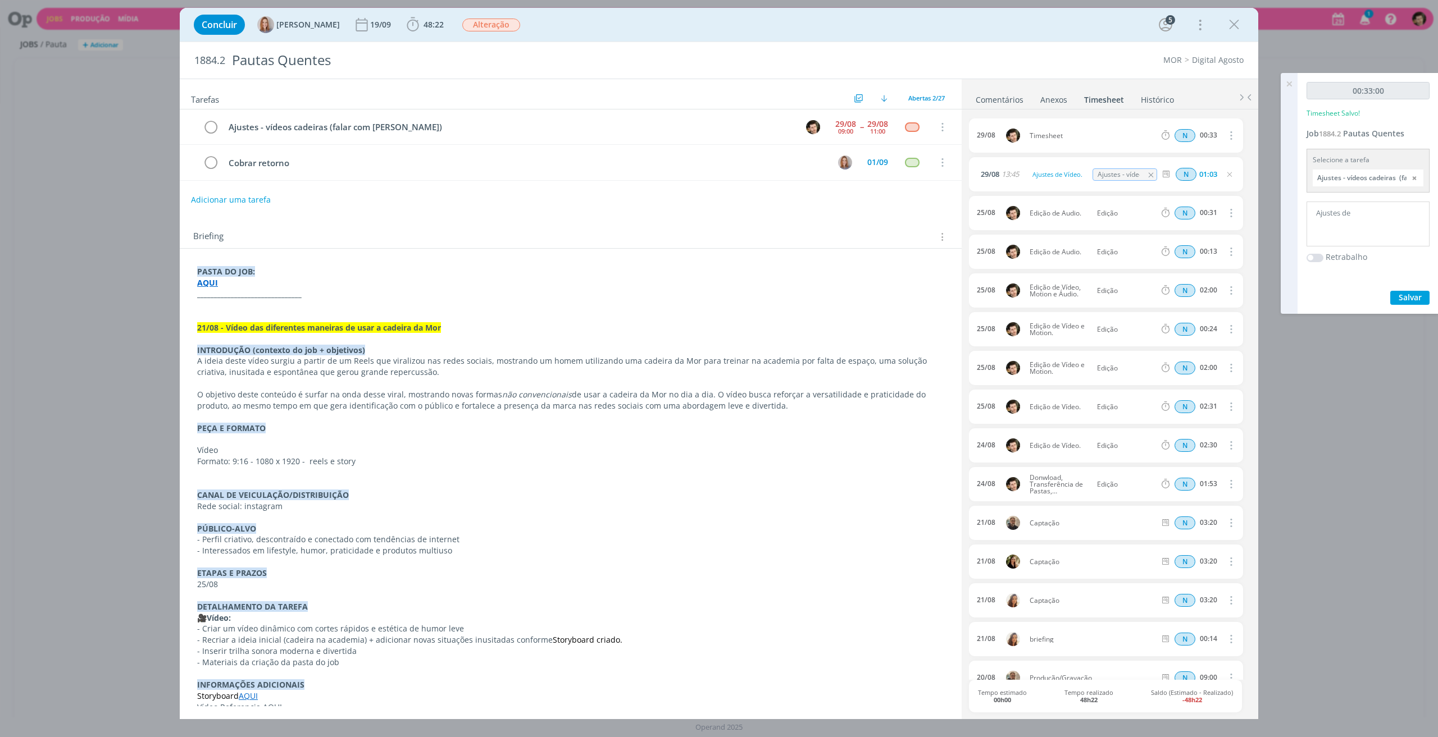
click at [1376, 220] on textarea "Ajustes de" at bounding box center [1367, 224] width 117 height 40
type textarea "Ajustes de Vídeo."
click at [1413, 297] on span "Salvar" at bounding box center [1410, 297] width 23 height 11
click at [1288, 82] on icon at bounding box center [1289, 84] width 20 height 22
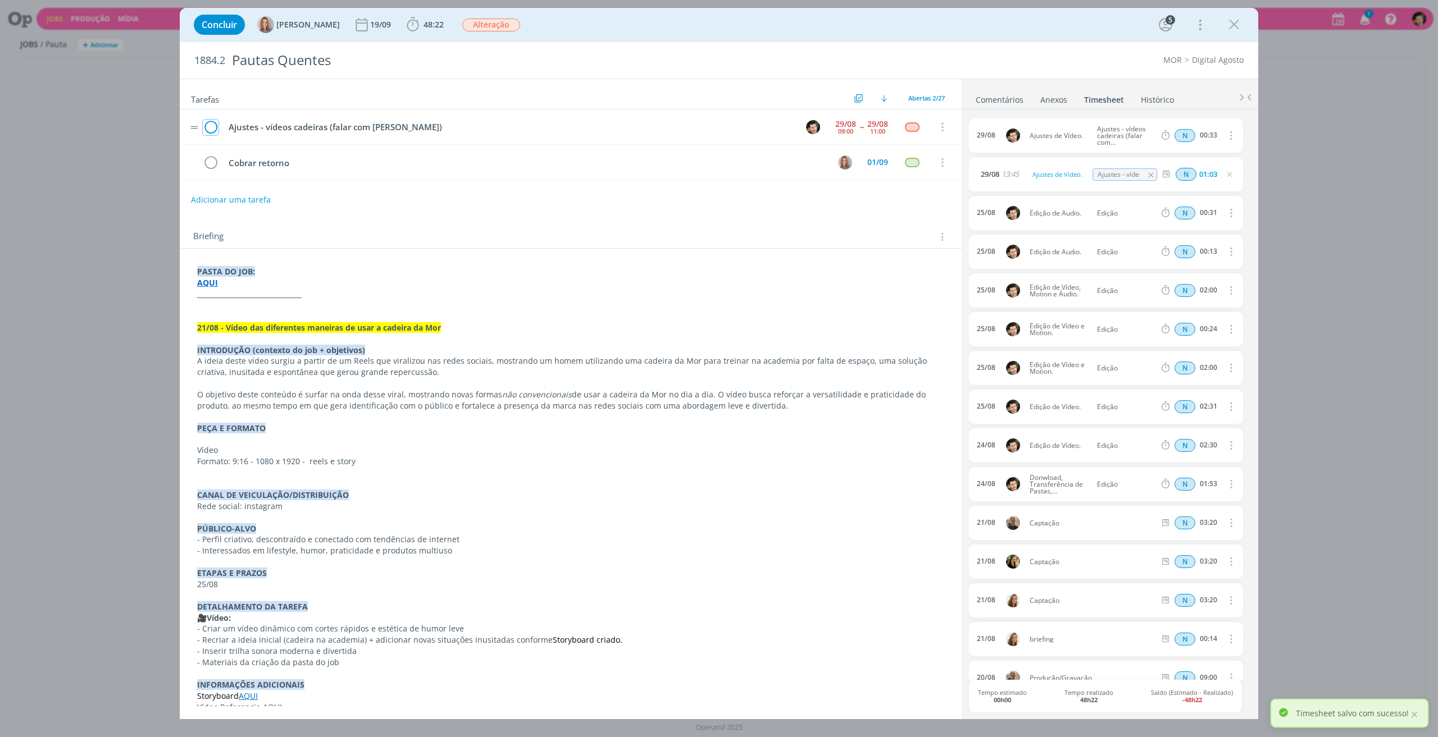
click at [208, 124] on icon "dialog" at bounding box center [211, 127] width 16 height 17
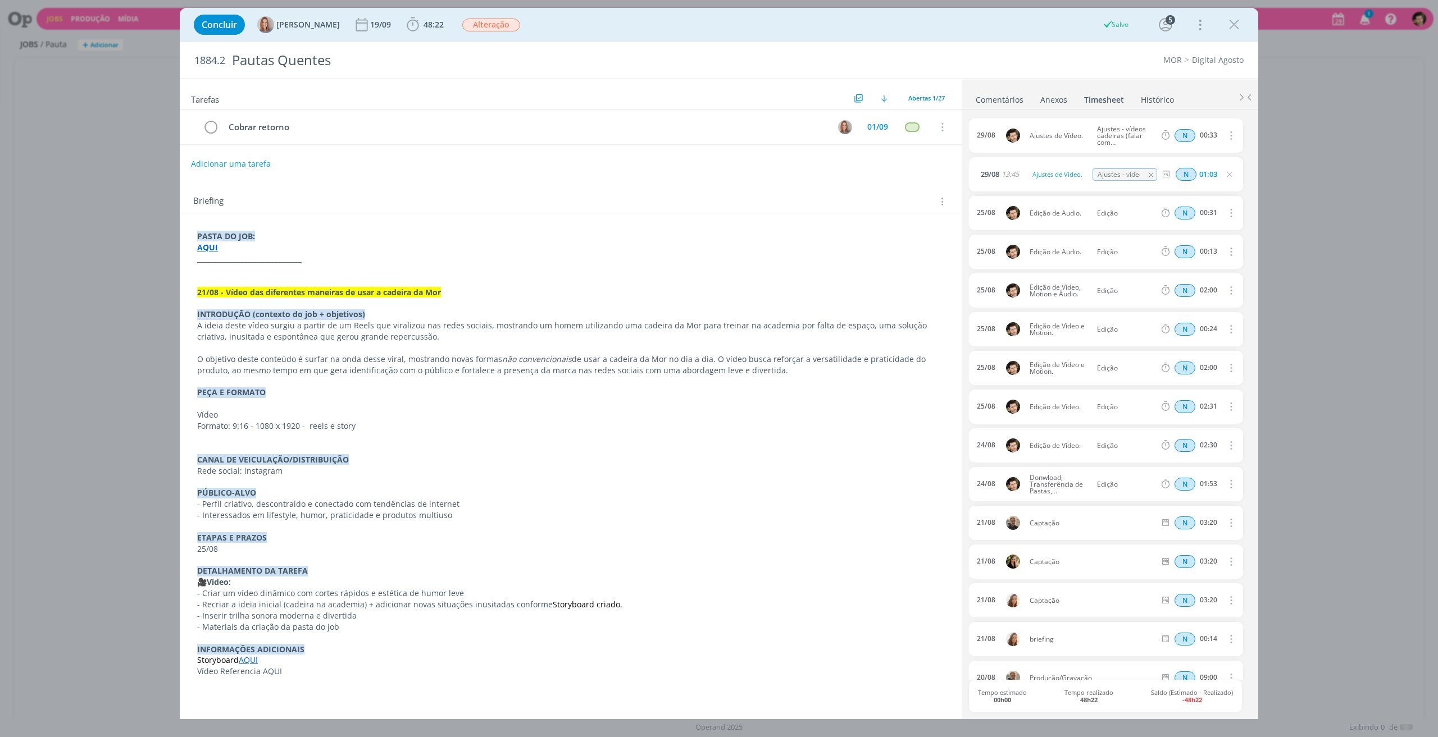
click at [978, 98] on link "Comentários" at bounding box center [999, 97] width 49 height 16
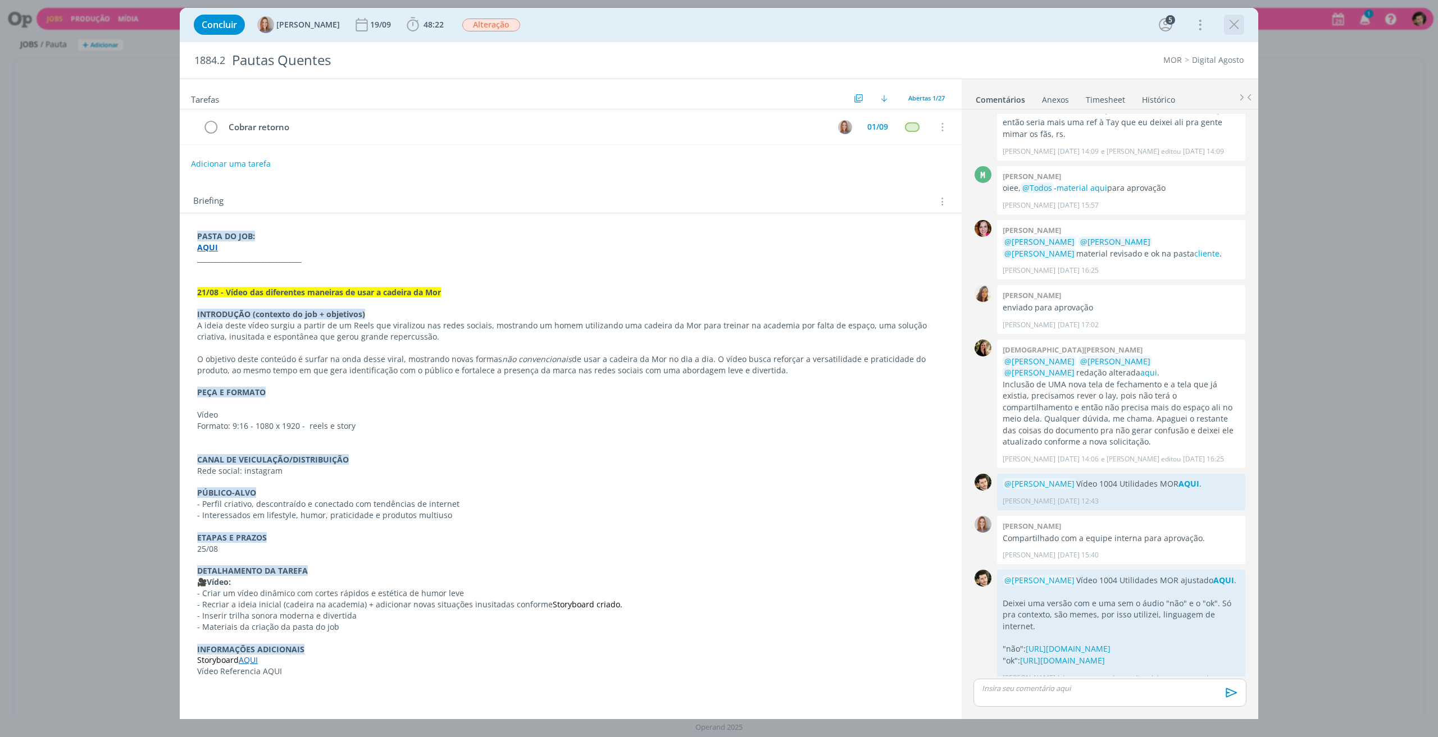
click at [1233, 28] on icon "dialog" at bounding box center [1234, 24] width 17 height 17
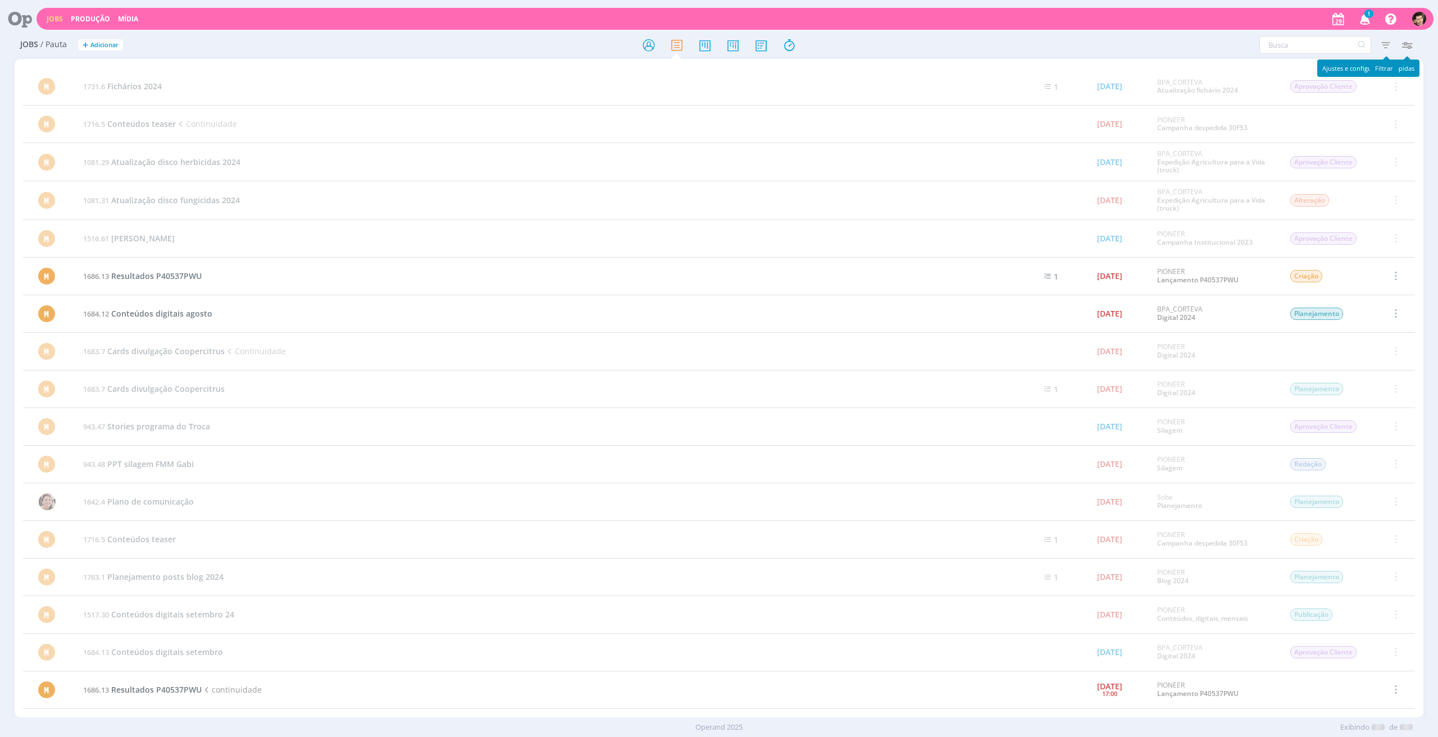
click at [1373, 14] on span "1" at bounding box center [1368, 14] width 9 height 8
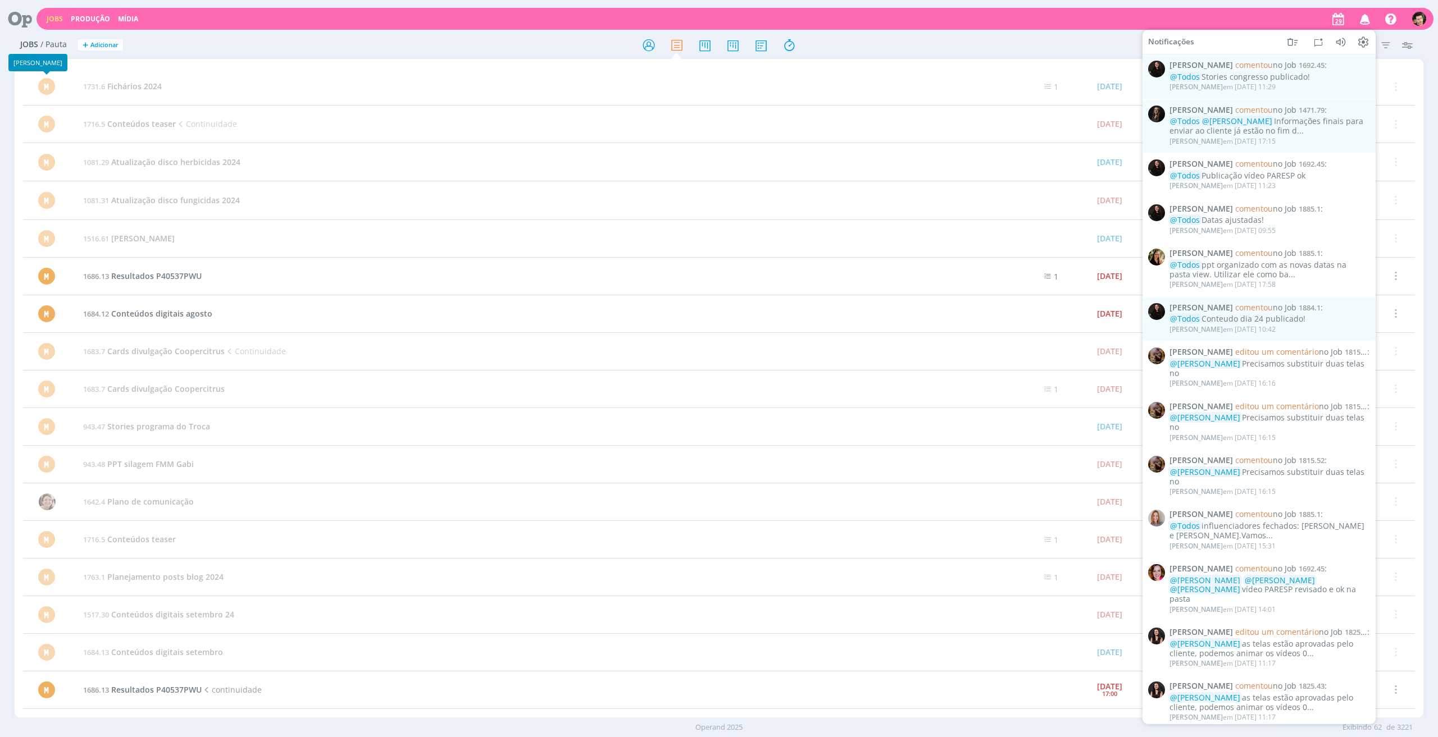
click at [18, 28] on icon at bounding box center [15, 19] width 23 height 22
